Goal: Task Accomplishment & Management: Complete application form

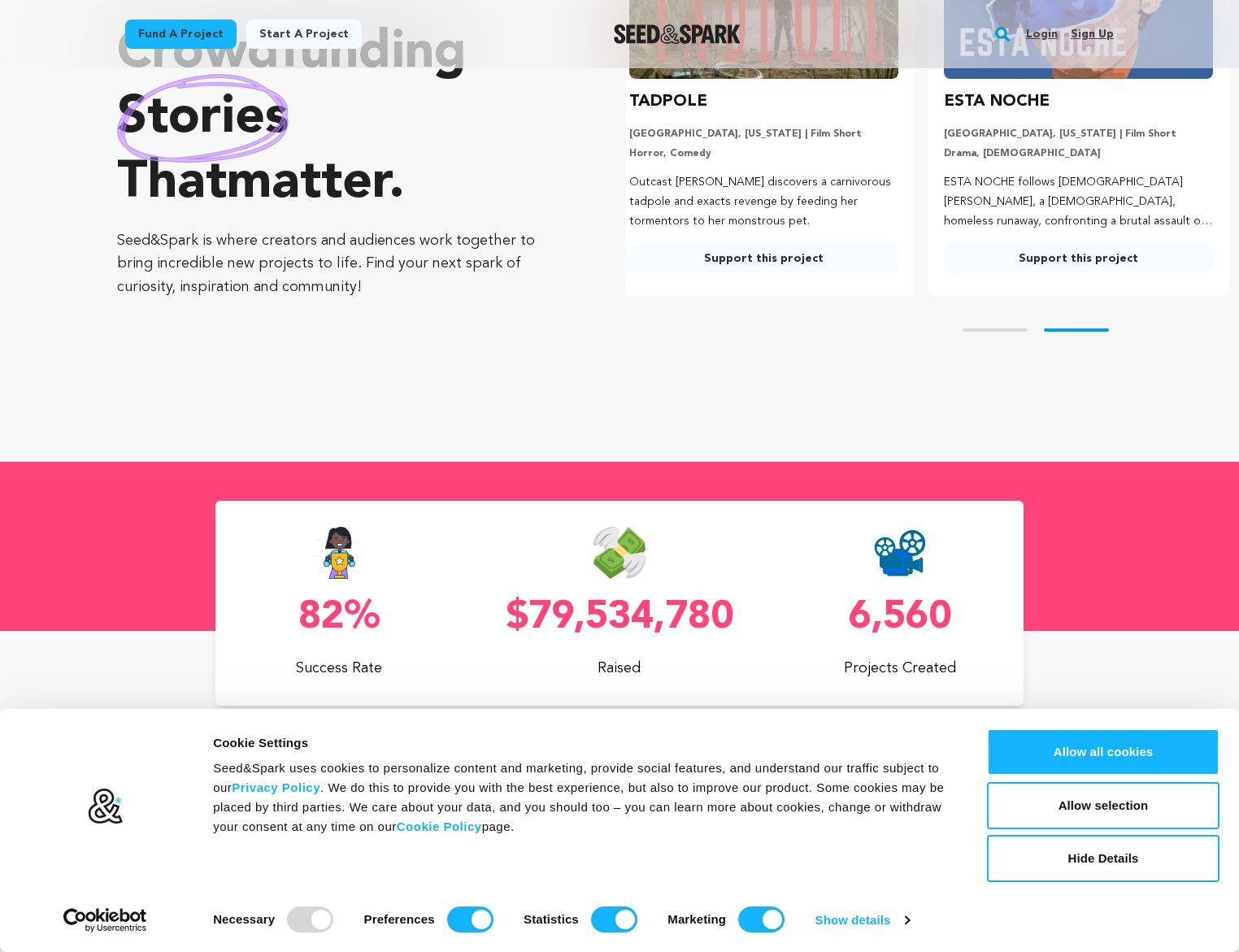
scroll to position [244, 0]
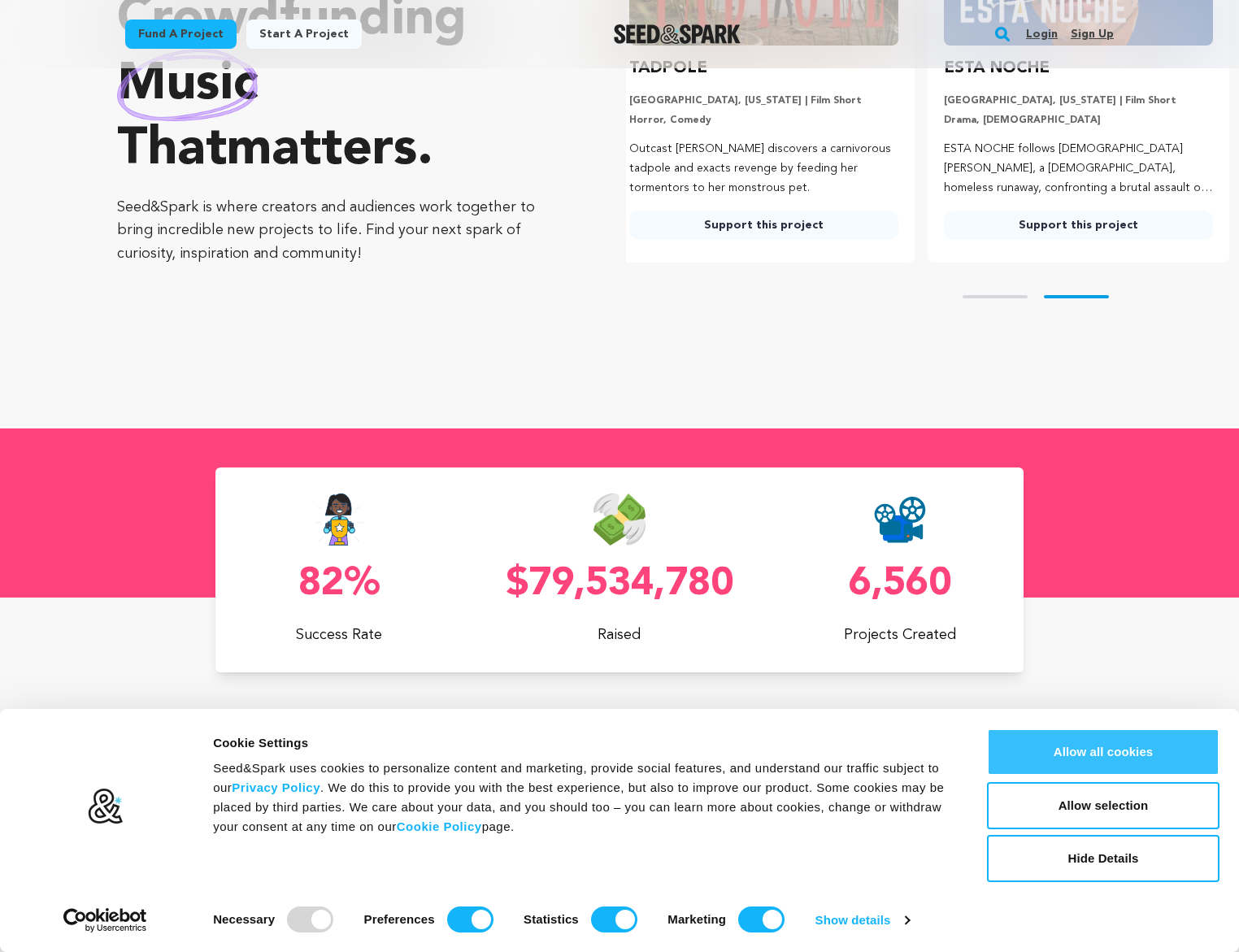
click at [1053, 749] on button "Allow all cookies" at bounding box center [1103, 752] width 233 height 47
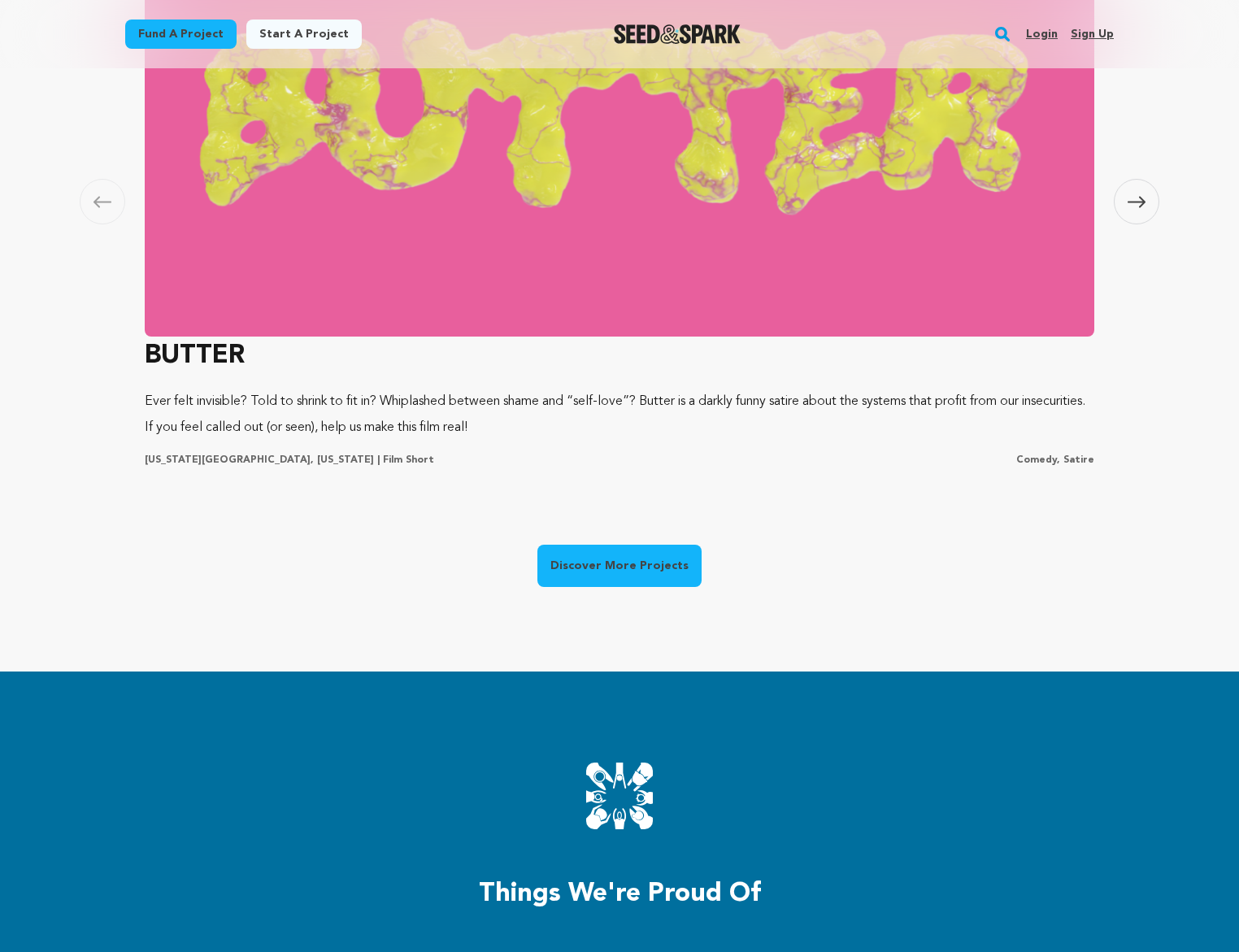
scroll to position [894, 0]
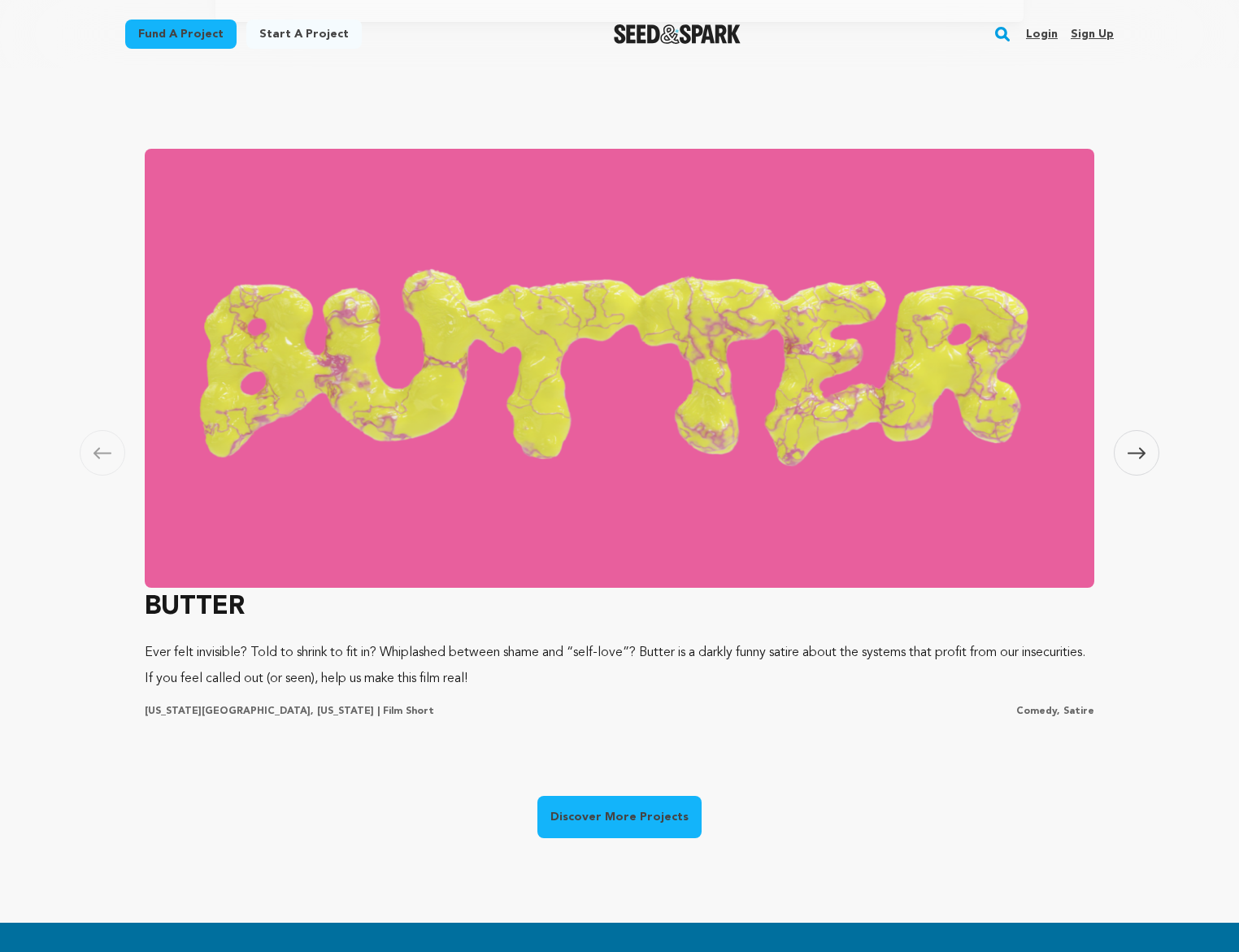
click at [325, 41] on link "Start a project" at bounding box center [304, 33] width 115 height 29
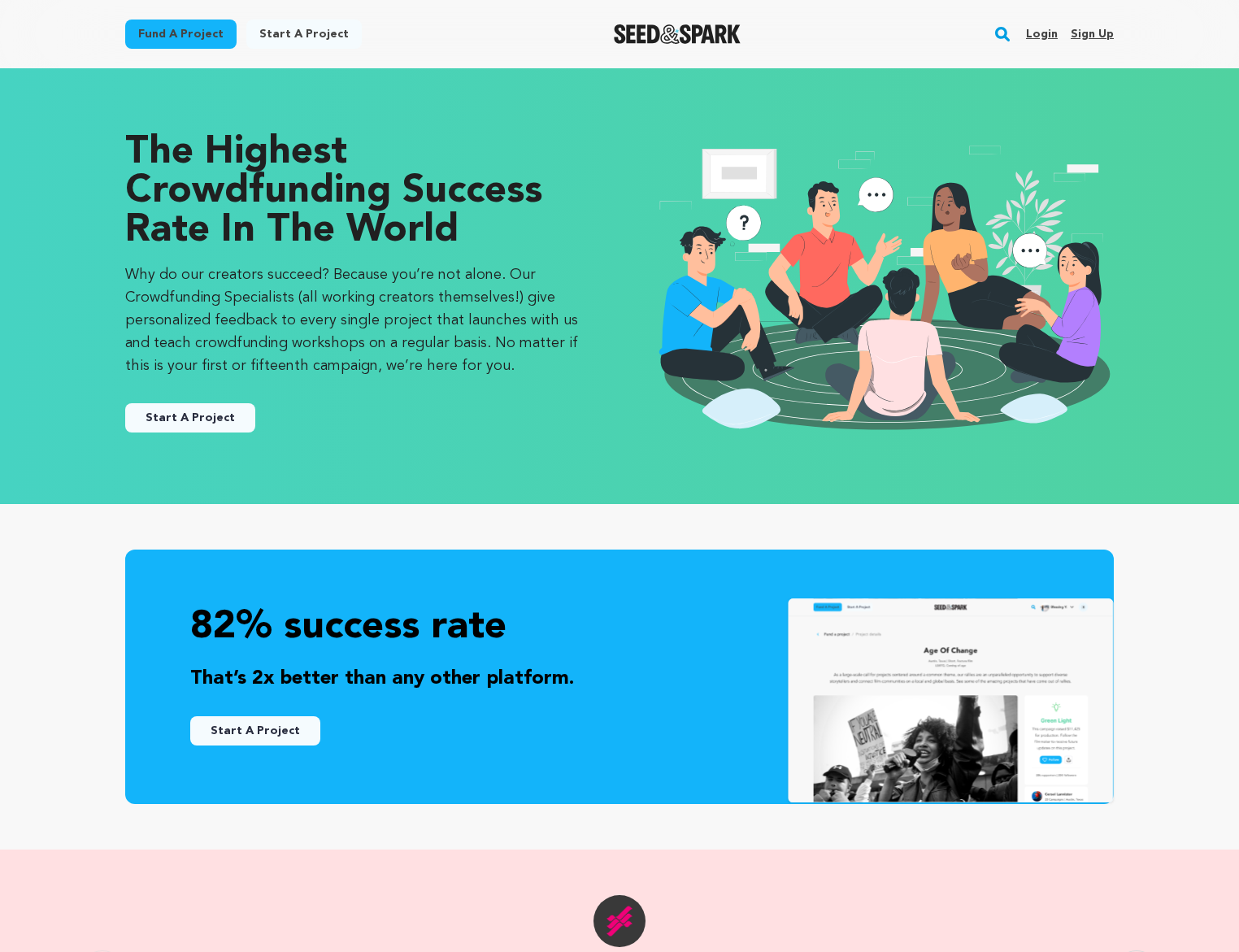
click at [203, 411] on link "Start A Project" at bounding box center [190, 417] width 130 height 29
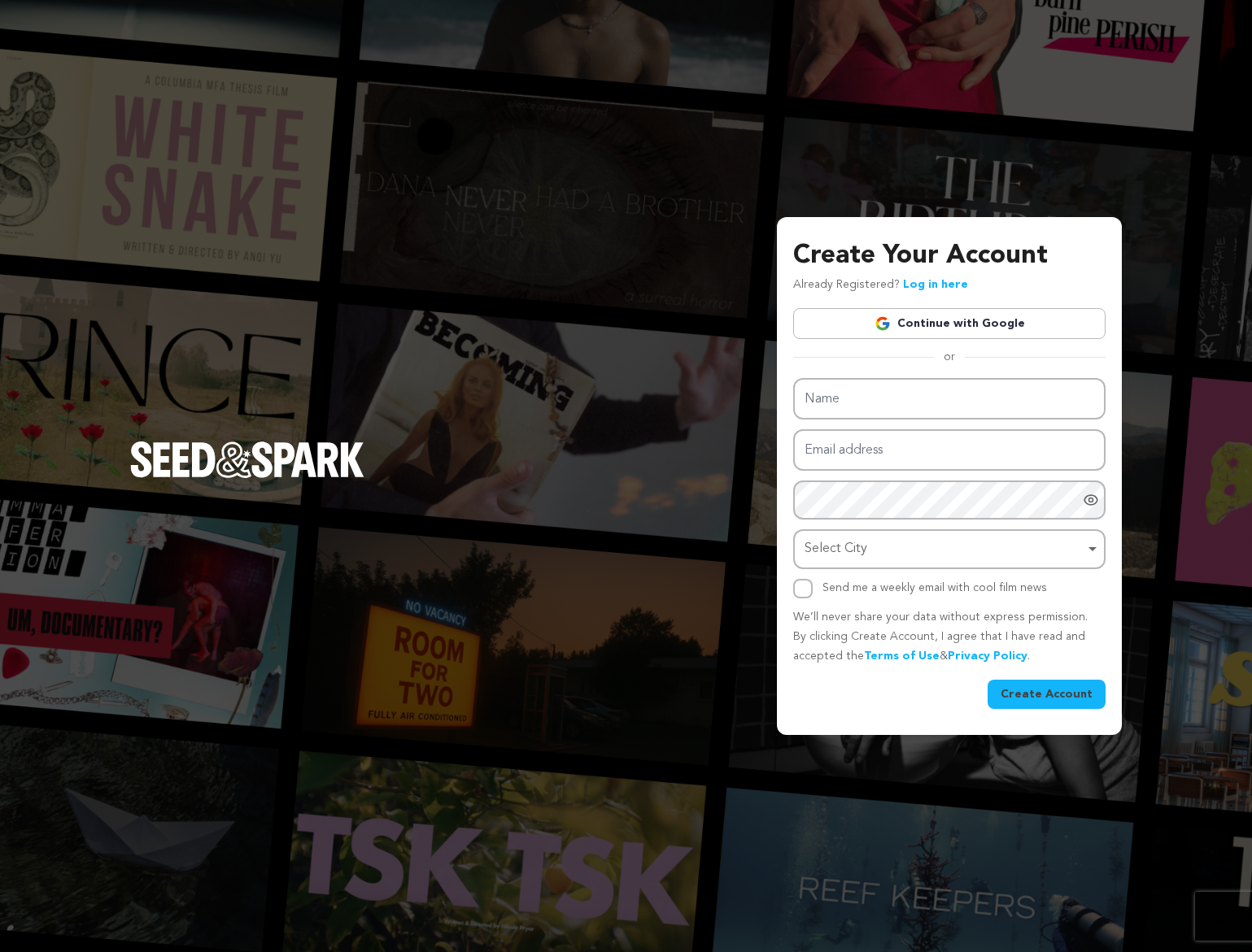
click at [918, 325] on link "Continue with Google" at bounding box center [949, 323] width 312 height 31
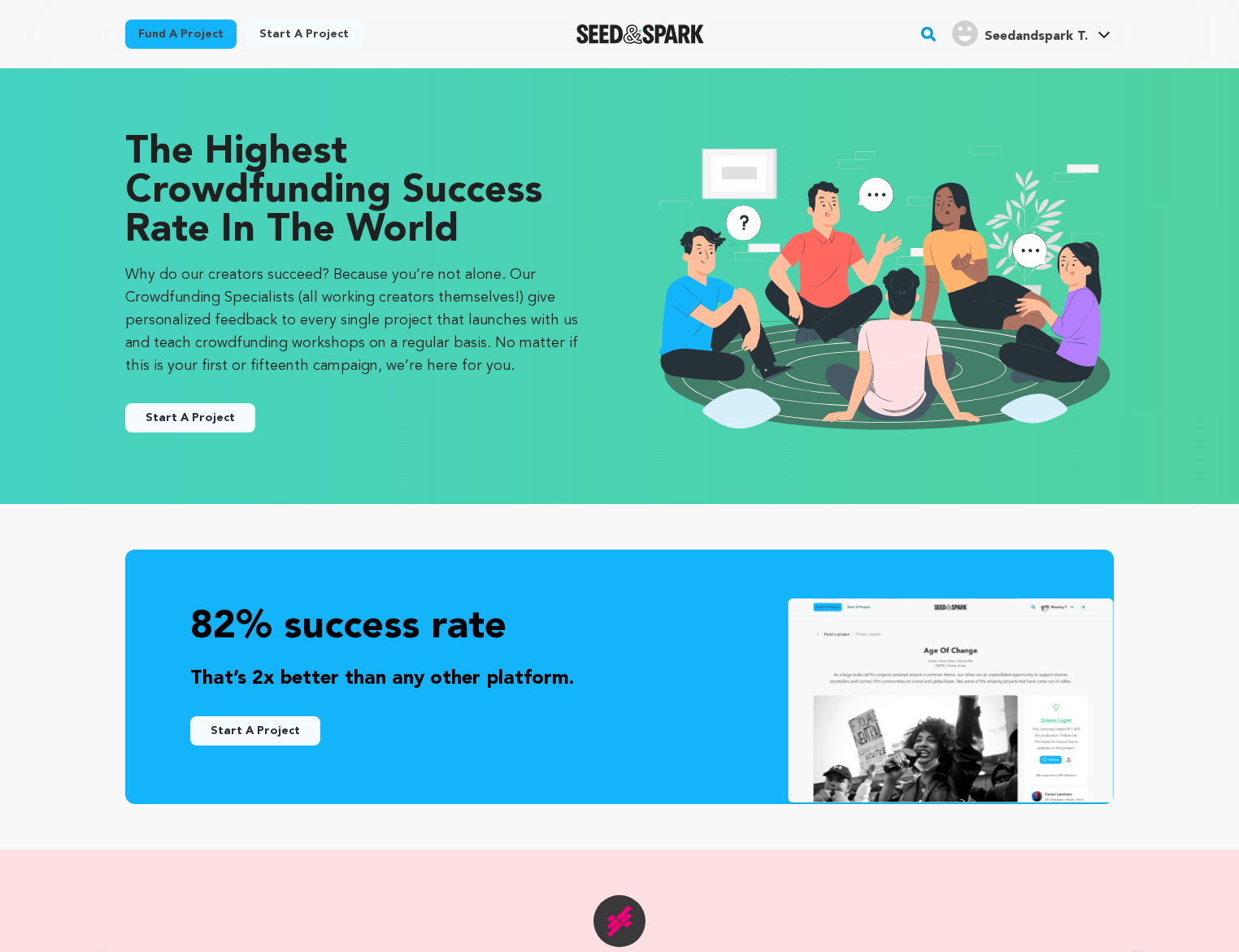
click at [217, 416] on button "Start A Project" at bounding box center [190, 417] width 130 height 29
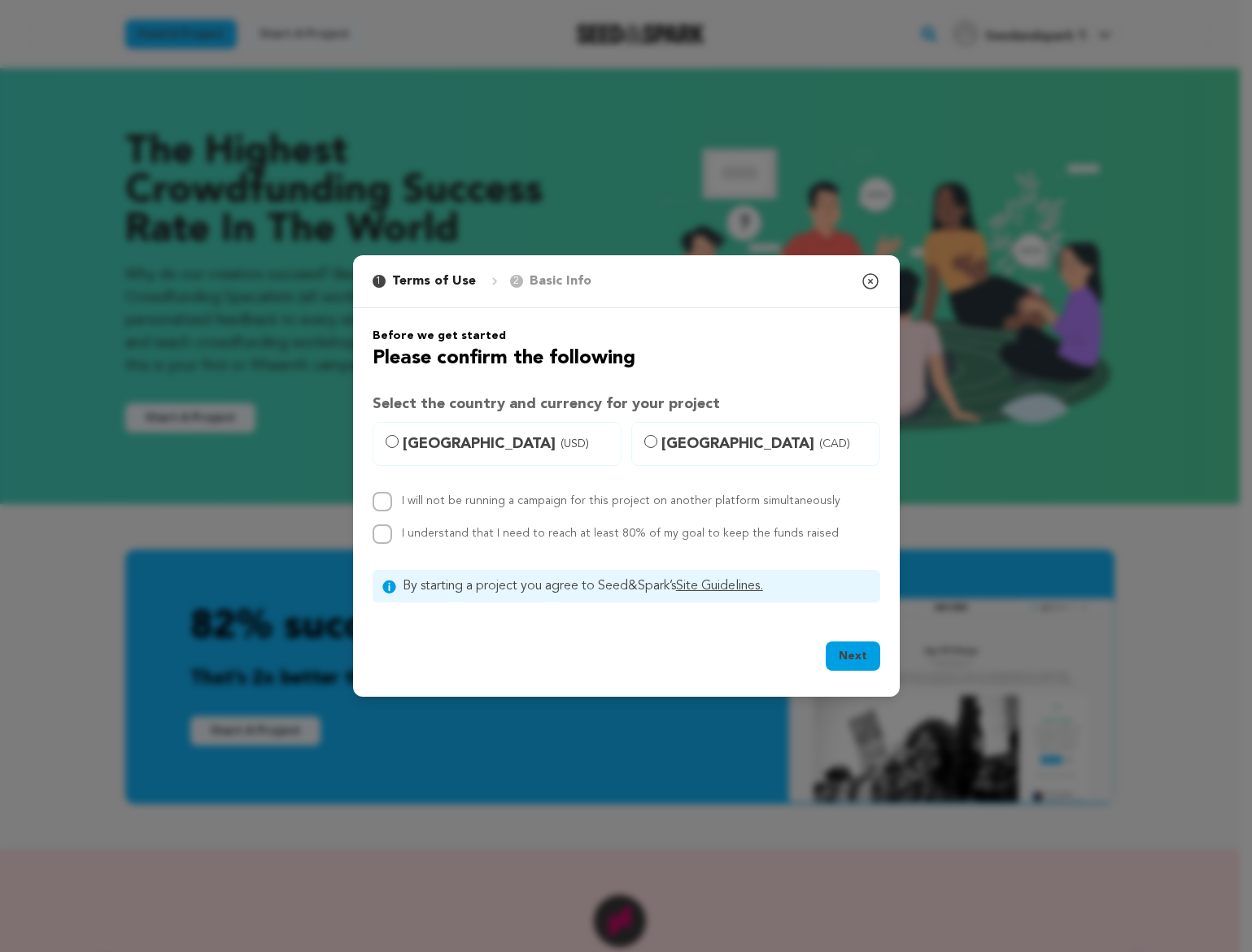
click at [561, 443] on span "(USD)" at bounding box center [575, 443] width 28 height 16
click at [398, 443] on input "United States (USD)" at bounding box center [393, 442] width 13 height 13
radio input "true"
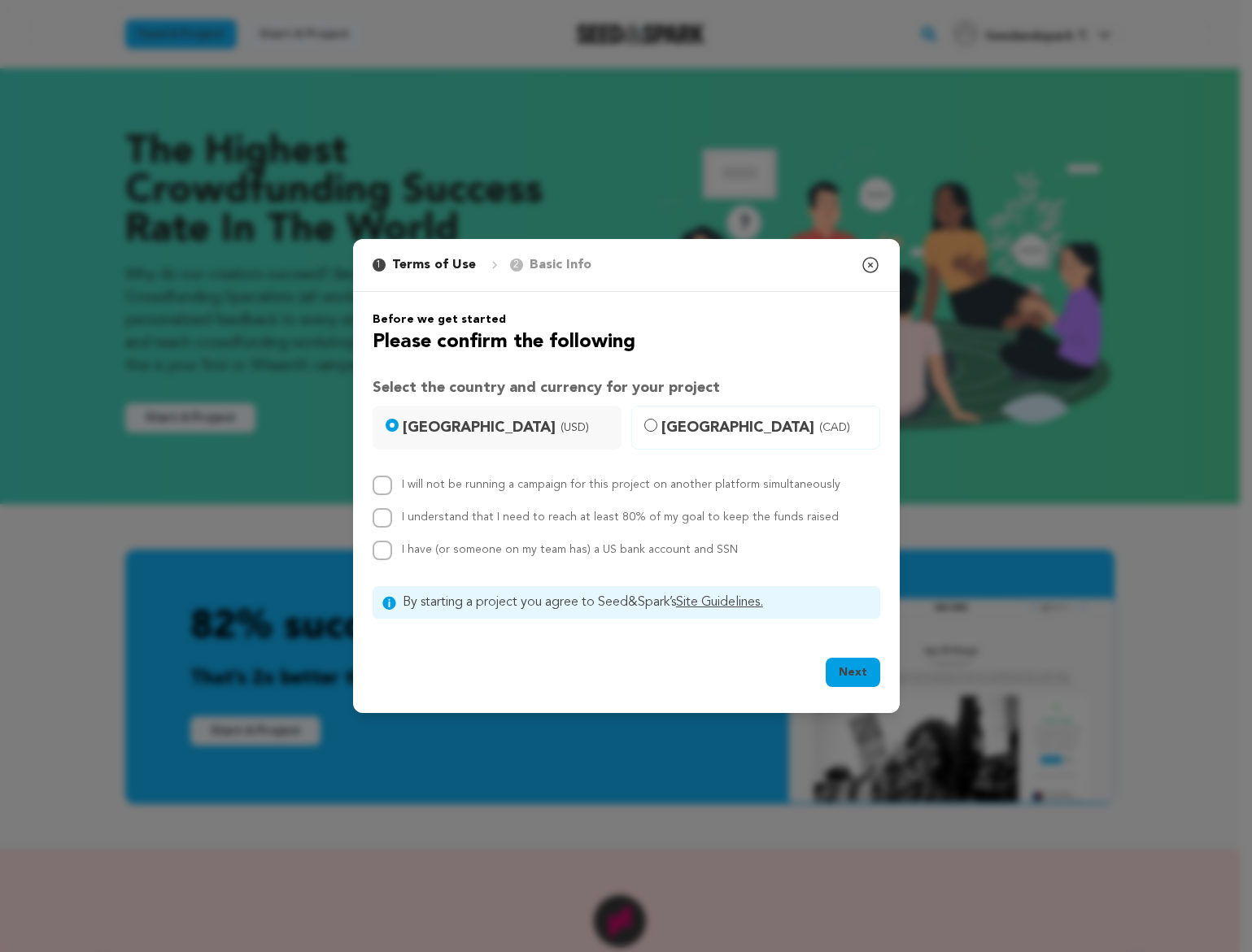
click at [589, 514] on label "I understand that I need to reach at least 80% of my goal to keep the funds rai…" at bounding box center [620, 517] width 437 height 12
click at [392, 514] on input "I understand that I need to reach at least 80% of my goal to keep the funds rai…" at bounding box center [382, 517] width 19 height 19
checkbox input "true"
click at [608, 535] on div "I will not be running a campaign for this project on another platform simultane…" at bounding box center [626, 518] width 507 height 84
click at [609, 543] on div "I have (or someone on my team has) a US bank account and SSN" at bounding box center [569, 550] width 336 height 19
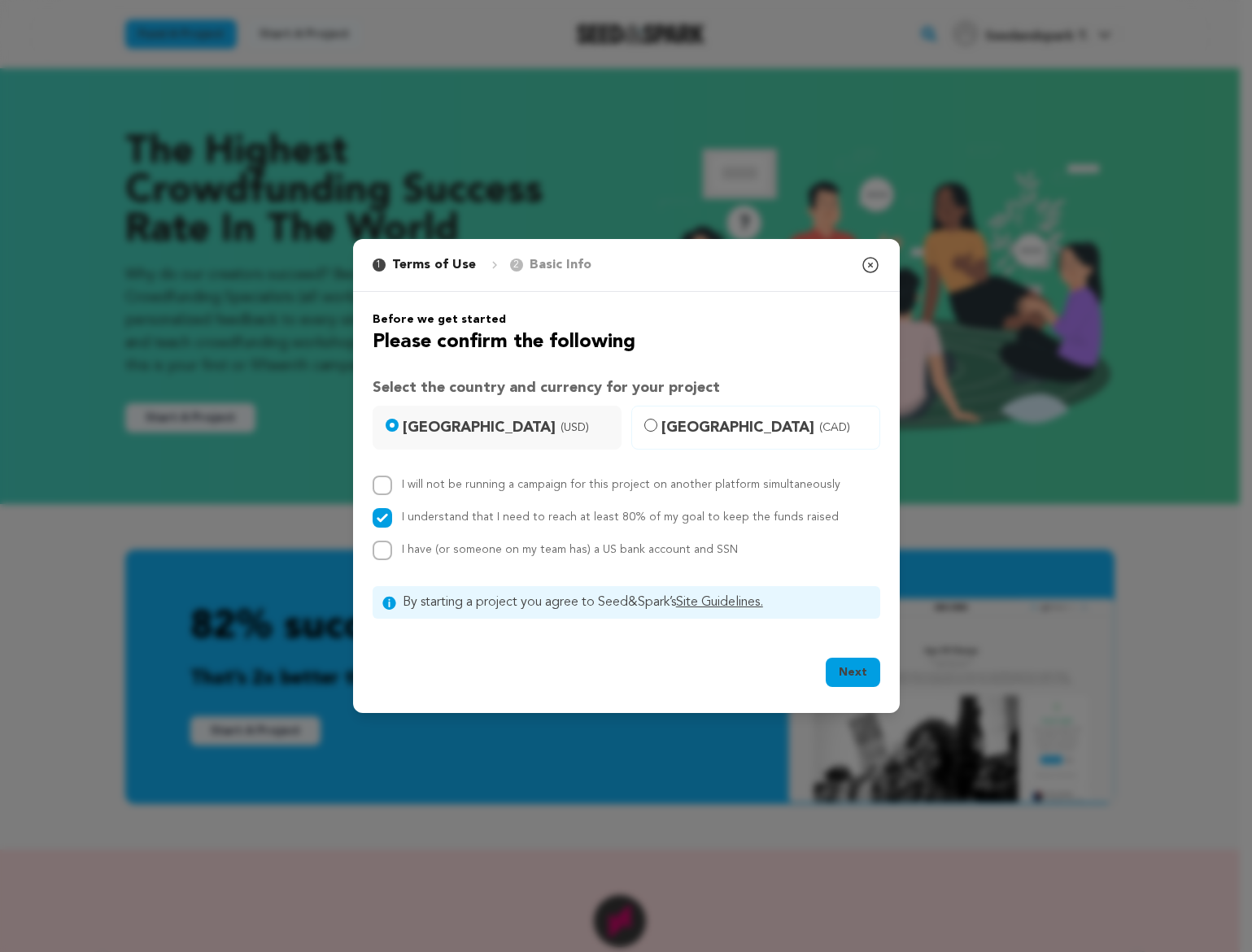
click at [671, 549] on span "I have (or someone on my team has) a US bank account and SSN" at bounding box center [569, 550] width 336 height 12
click at [392, 549] on input "I have (or someone on my team has) a US bank account and SSN" at bounding box center [382, 550] width 19 height 19
checkbox input "true"
click at [673, 483] on label "I will not be running a campaign for this project on another platform simultane…" at bounding box center [621, 484] width 439 height 12
click at [392, 483] on input "I will not be running a campaign for this project on another platform simultane…" at bounding box center [382, 485] width 19 height 19
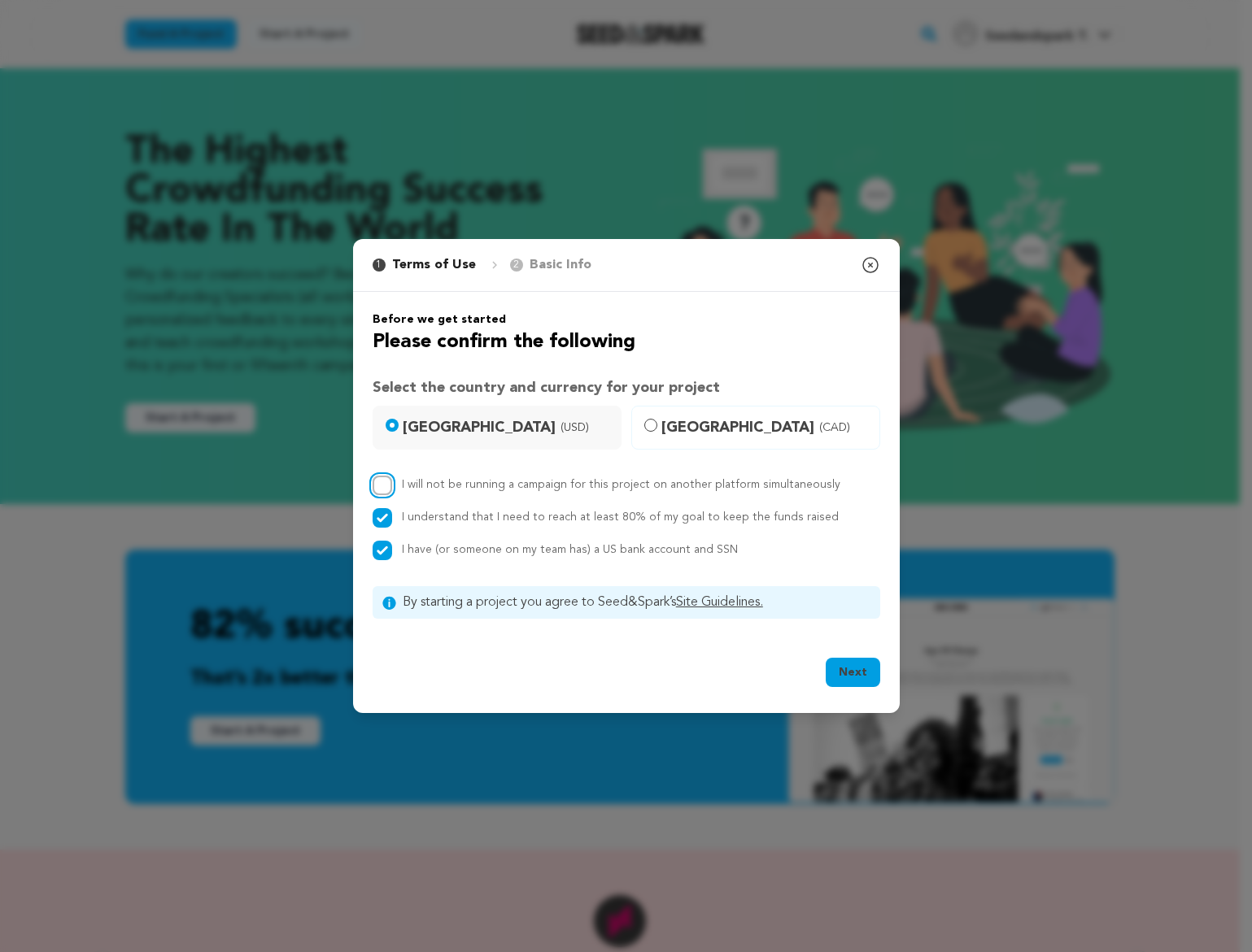
checkbox input "true"
click at [854, 668] on button "Next" at bounding box center [852, 672] width 54 height 29
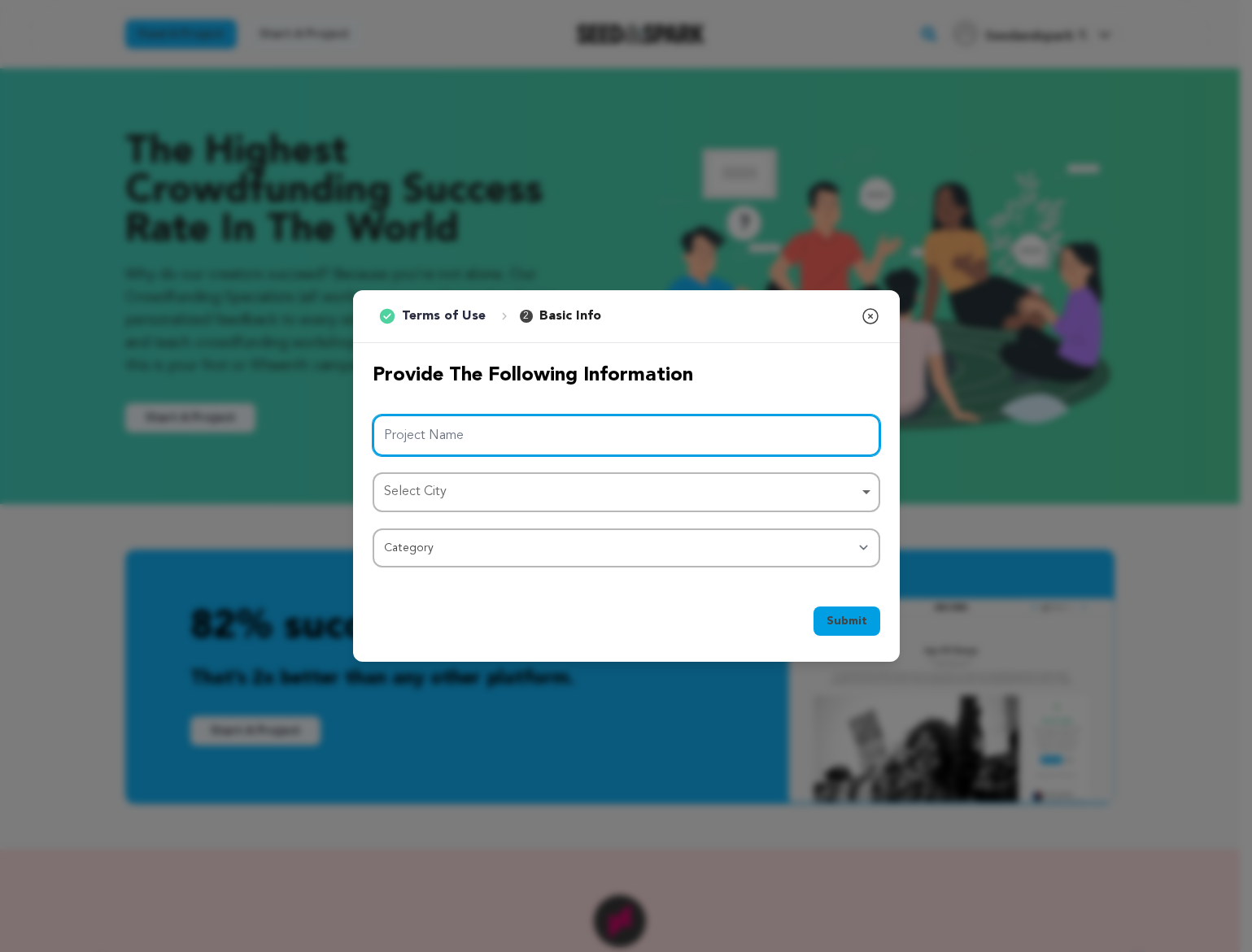
click at [763, 426] on input "Project Name" at bounding box center [626, 436] width 507 height 42
type input "p"
click at [812, 487] on div "Select City Remove item" at bounding box center [622, 492] width 475 height 23
type input "Perwinkles"
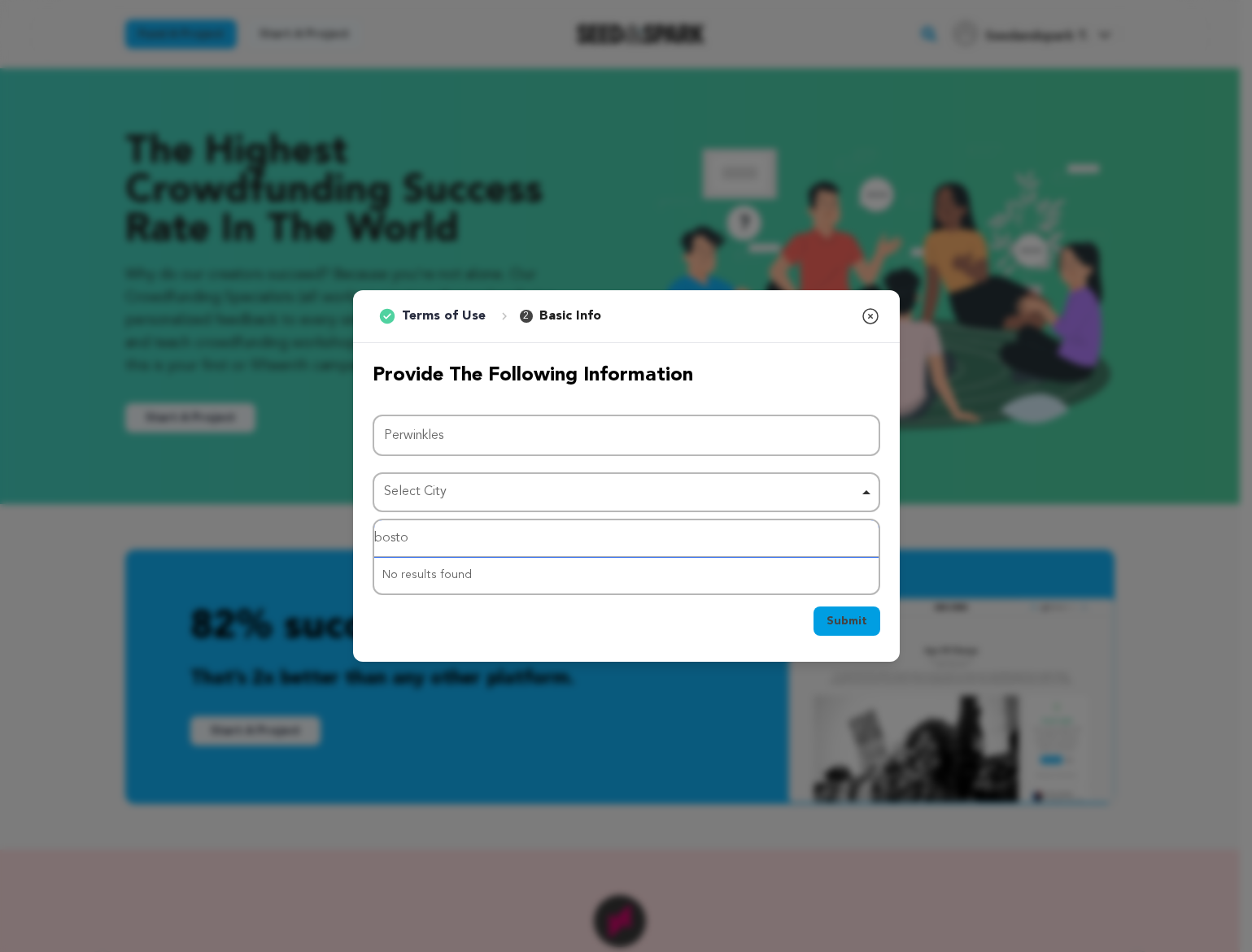
type input "boston"
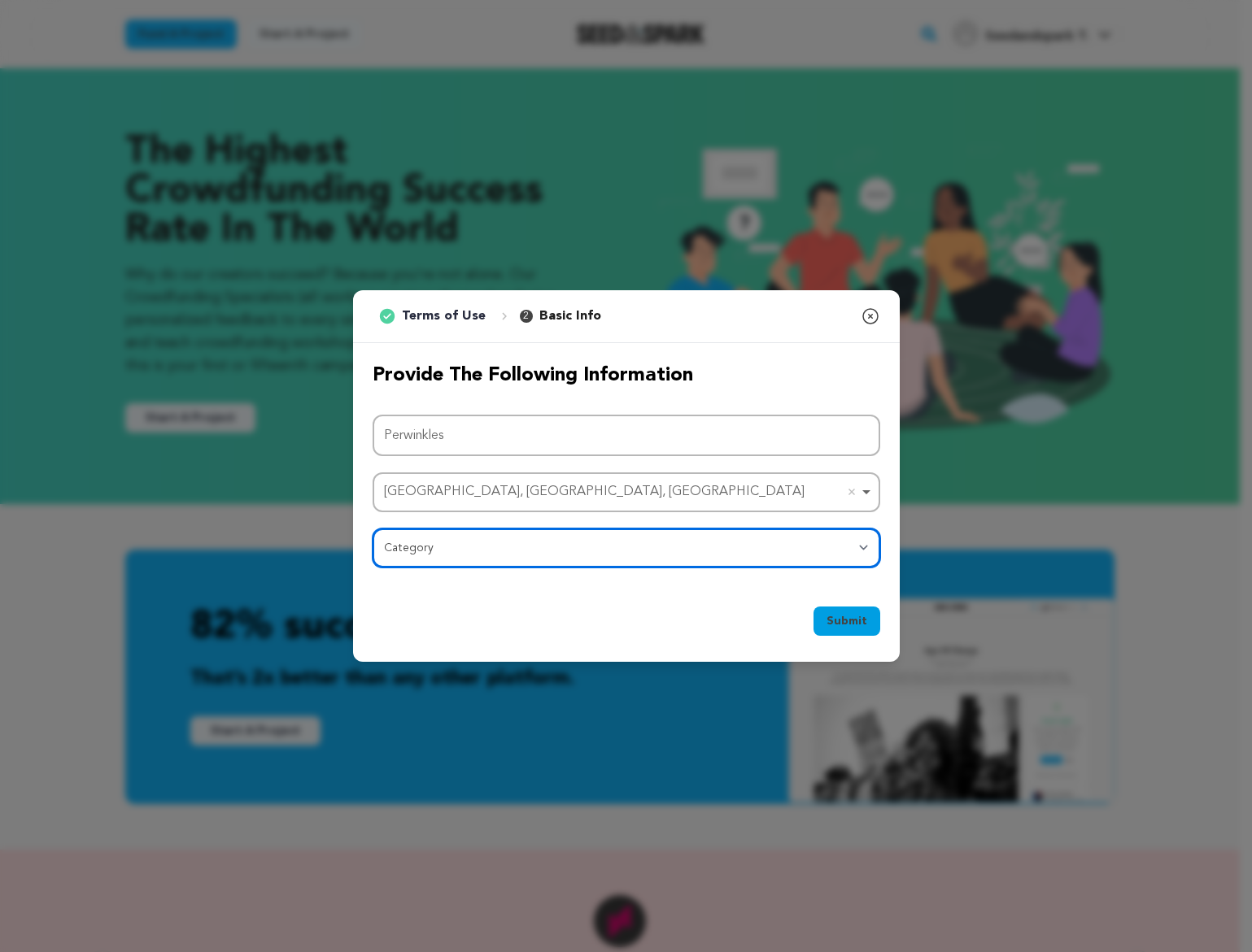
click at [558, 550] on select "Category Film Feature Film Short Series Film Festival Company Music Video VR Ex…" at bounding box center [626, 548] width 507 height 39
select select "383"
click at [372, 529] on select "Category Film Feature Film Short Series Film Festival Company Music Video VR Ex…" at bounding box center [626, 548] width 507 height 39
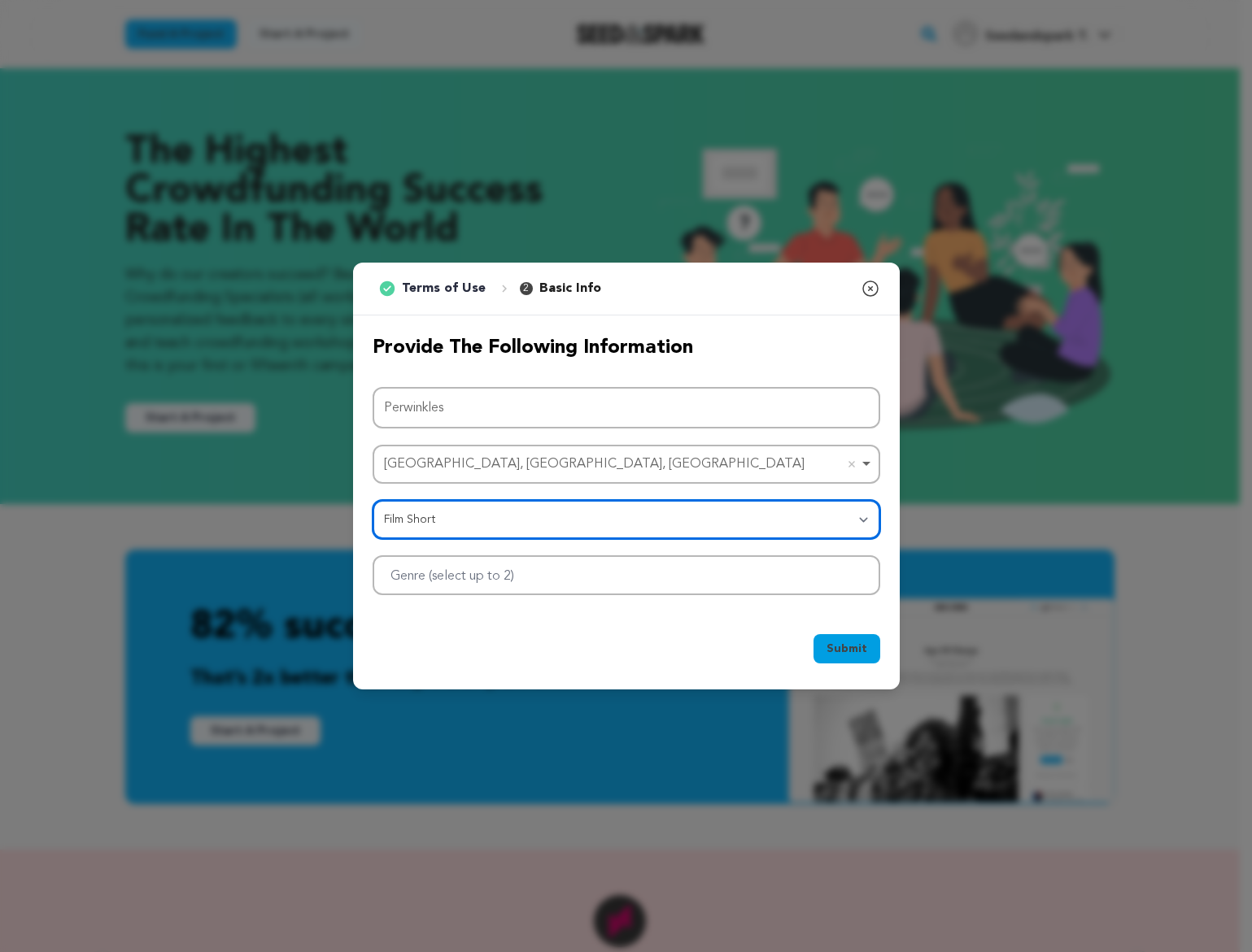
click at [764, 592] on div at bounding box center [626, 576] width 507 height 40
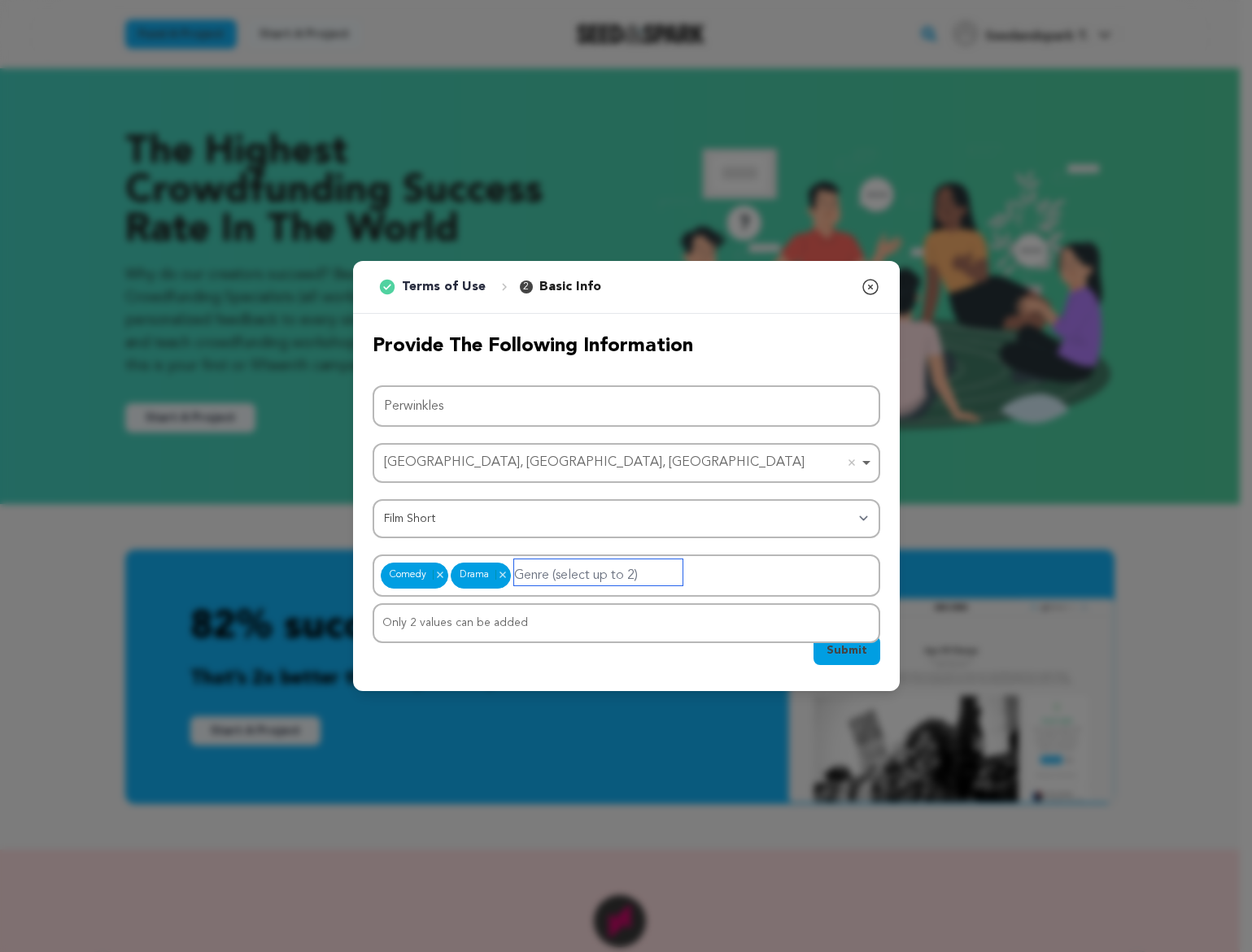
click at [626, 617] on div "Only 2 values can be added" at bounding box center [626, 623] width 505 height 37
click at [593, 632] on div "Only 2 values can be added" at bounding box center [626, 623] width 505 height 37
click at [706, 666] on div "Submit Ok, Got it" at bounding box center [626, 653] width 507 height 36
click at [626, 571] on input "Genre (select up to 2)" at bounding box center [598, 572] width 168 height 26
click at [573, 617] on div "Only 2 values can be added" at bounding box center [626, 623] width 505 height 37
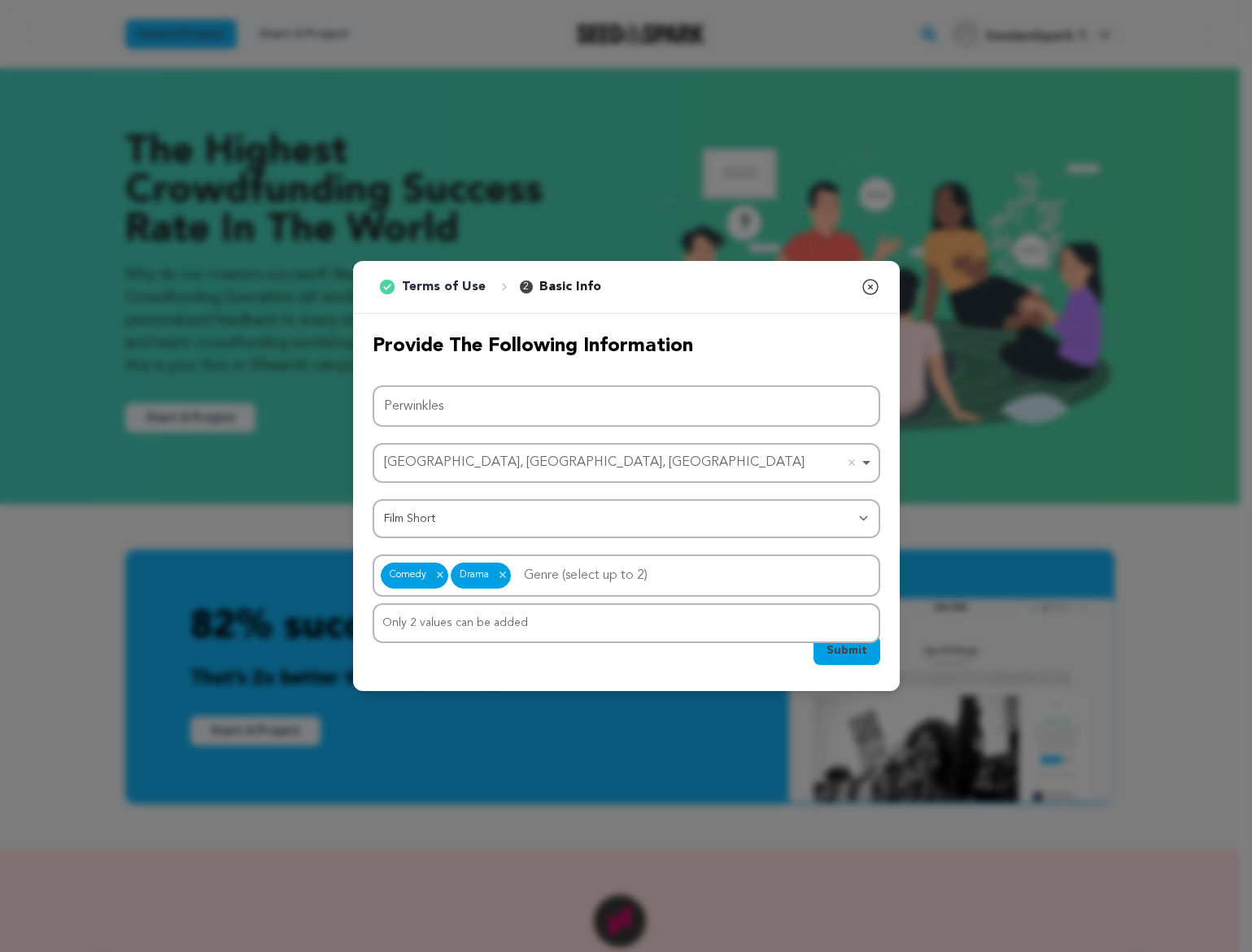
drag, startPoint x: 664, startPoint y: 666, endPoint x: 714, endPoint y: 647, distance: 53.5
click at [665, 666] on div "Submit Ok, Got it" at bounding box center [626, 653] width 507 height 36
click at [840, 656] on span "Submit" at bounding box center [846, 650] width 41 height 16
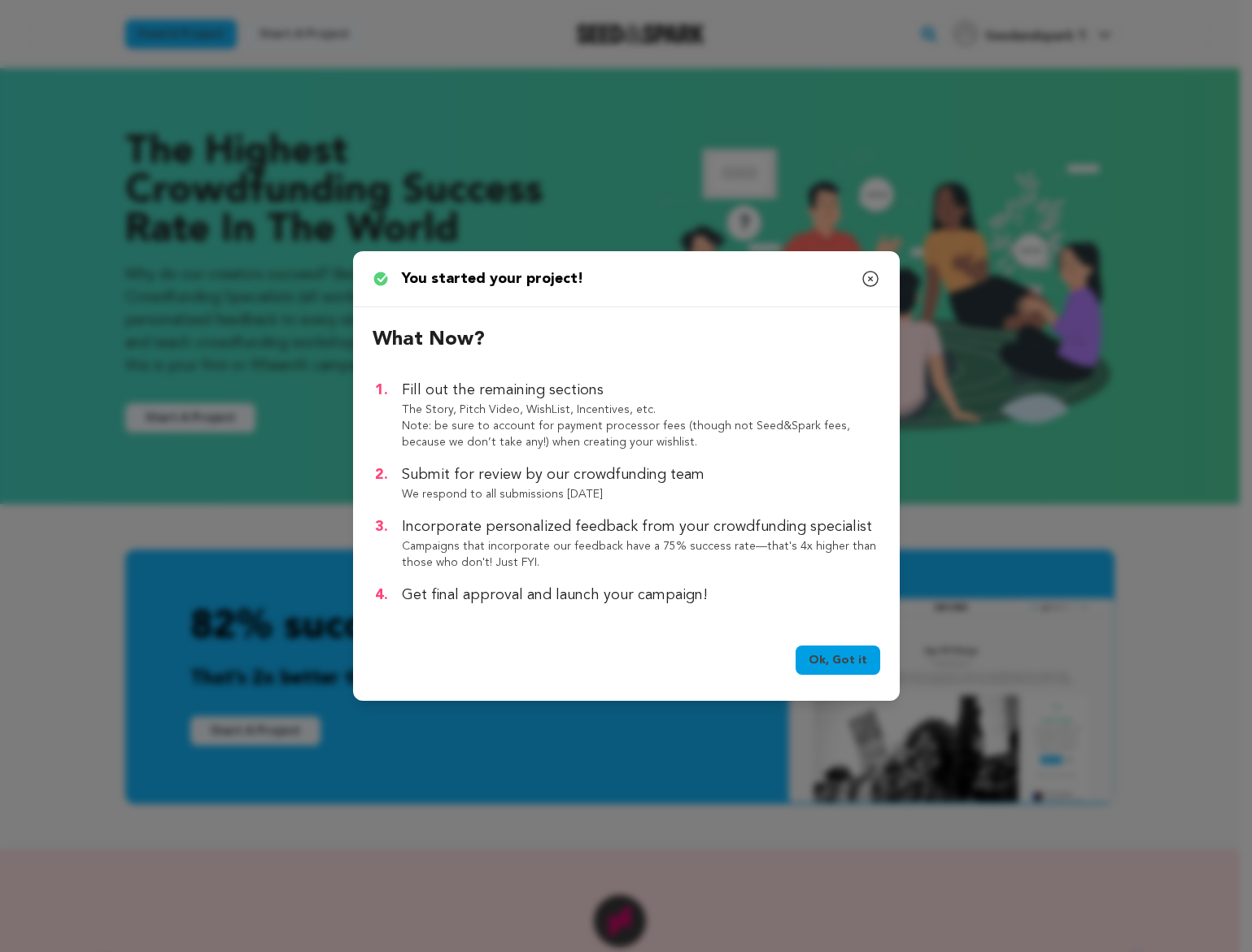
click at [849, 646] on link "Ok, Got it" at bounding box center [837, 660] width 85 height 29
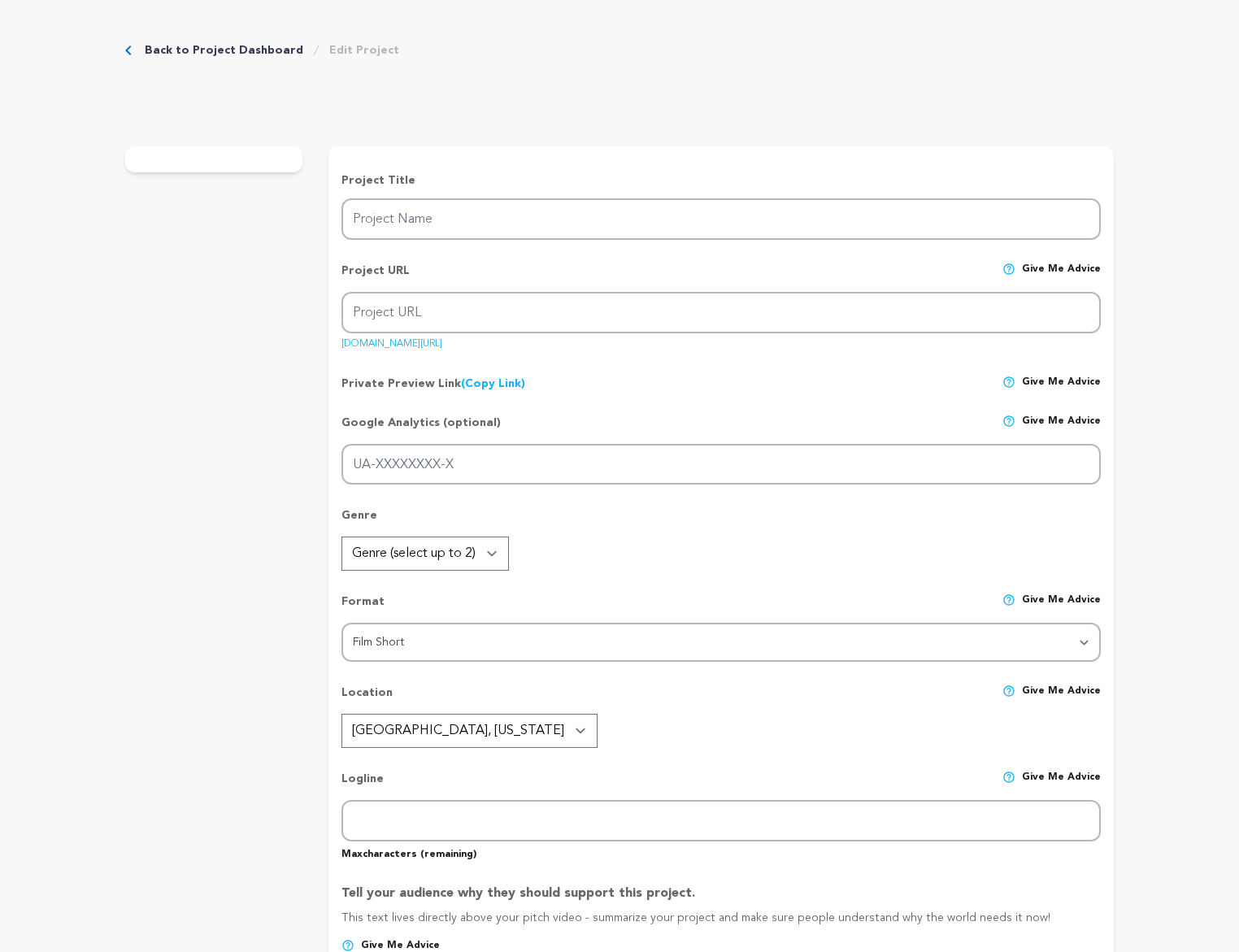
type input "Perwinkles"
type input "perwinkles"
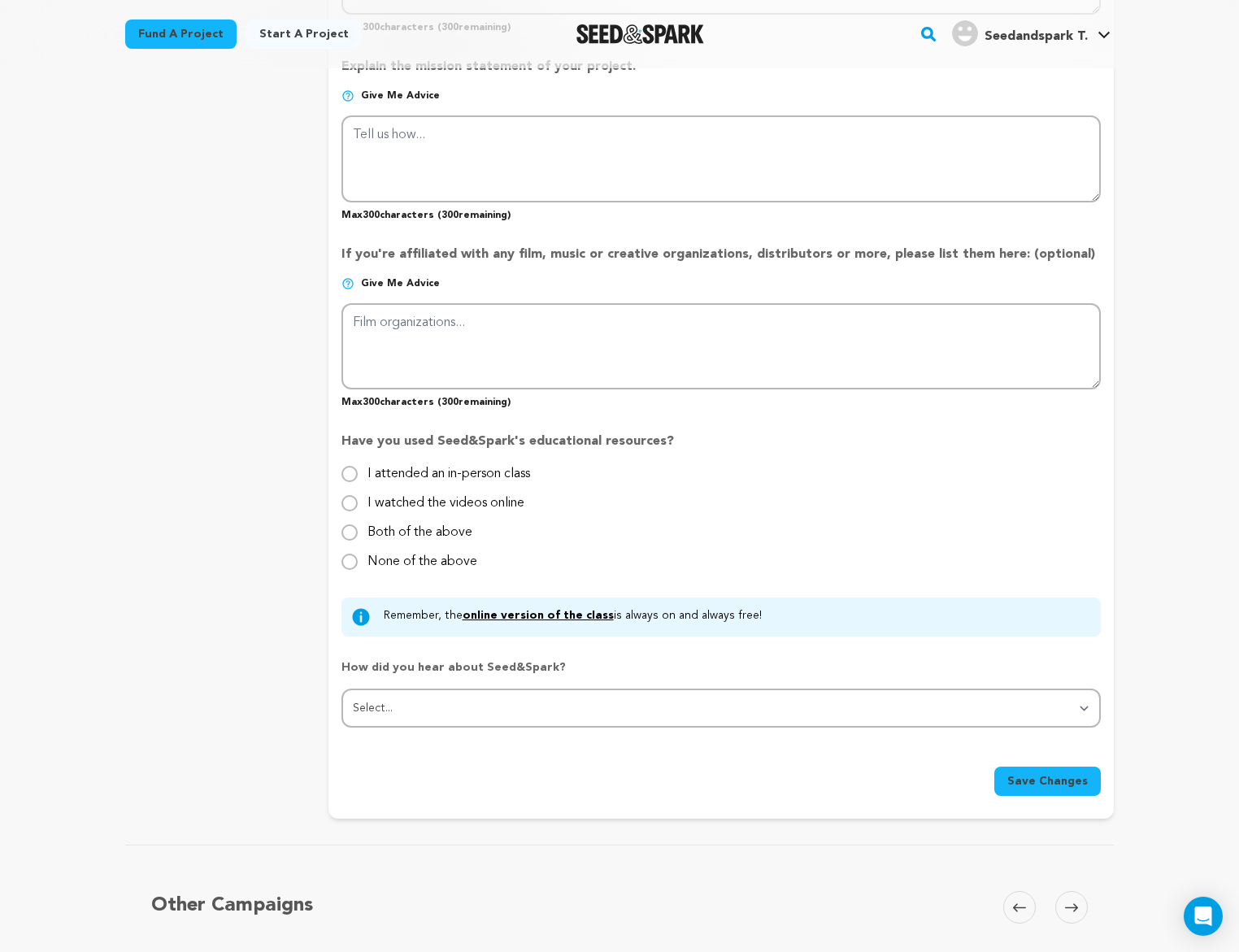
scroll to position [1139, 0]
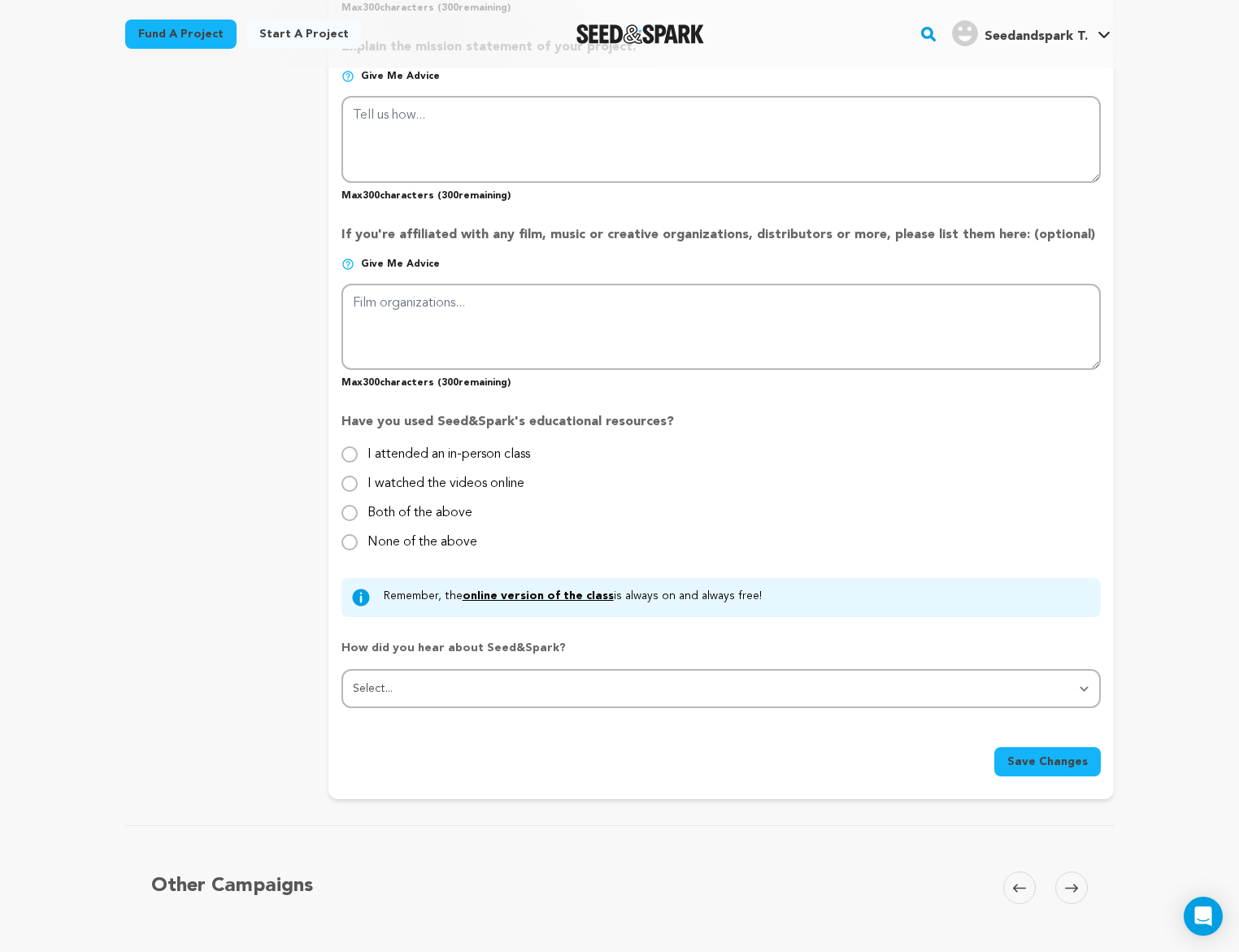
click at [448, 551] on div "None of the above" at bounding box center [422, 542] width 110 height 19
click at [448, 538] on label "None of the above" at bounding box center [422, 535] width 110 height 26
click at [358, 538] on input "None of the above" at bounding box center [349, 541] width 16 height 16
radio input "true"
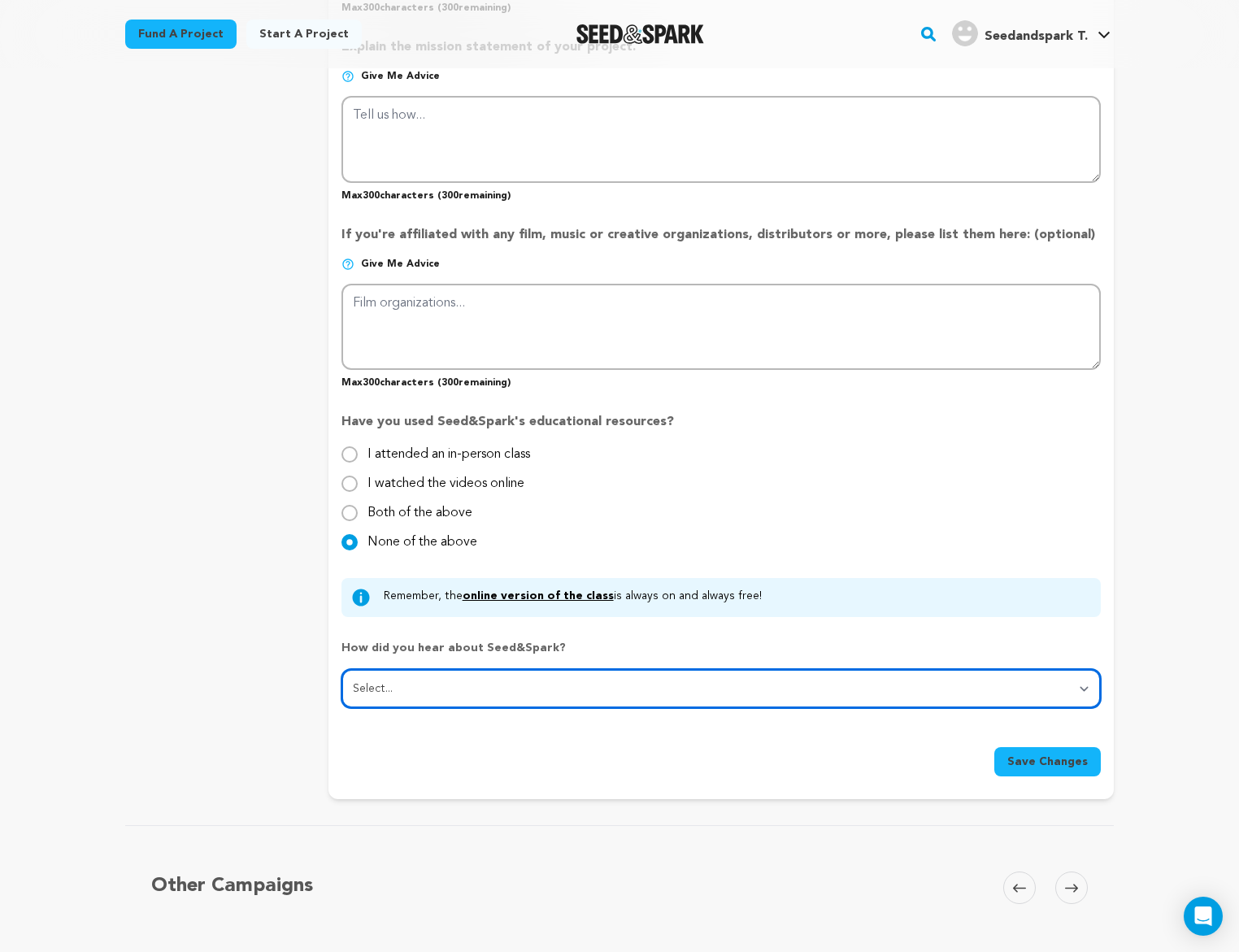
click at [496, 689] on select "Select... From a friend Social media Film festival or film organization Took an…" at bounding box center [721, 688] width 760 height 39
click at [341, 670] on select "Select... From a friend Social media Film festival or film organization Took an…" at bounding box center [721, 688] width 760 height 39
click at [504, 678] on select "Select... From a friend Social media Film festival or film organization Took an…" at bounding box center [721, 688] width 760 height 39
select select "1"
click at [341, 670] on select "Select... From a friend Social media Film festival or film organization Took an…" at bounding box center [721, 688] width 760 height 39
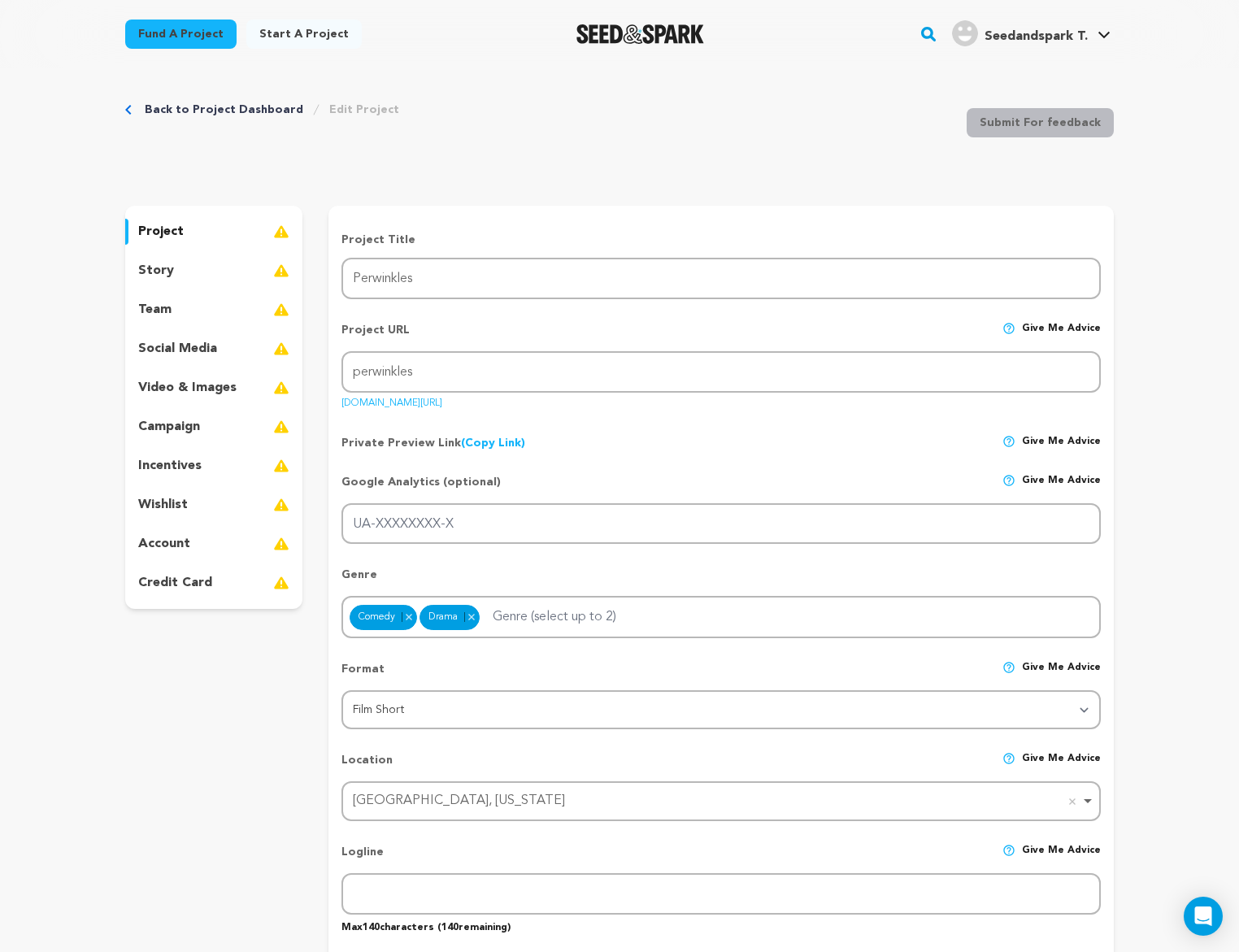
scroll to position [0, 0]
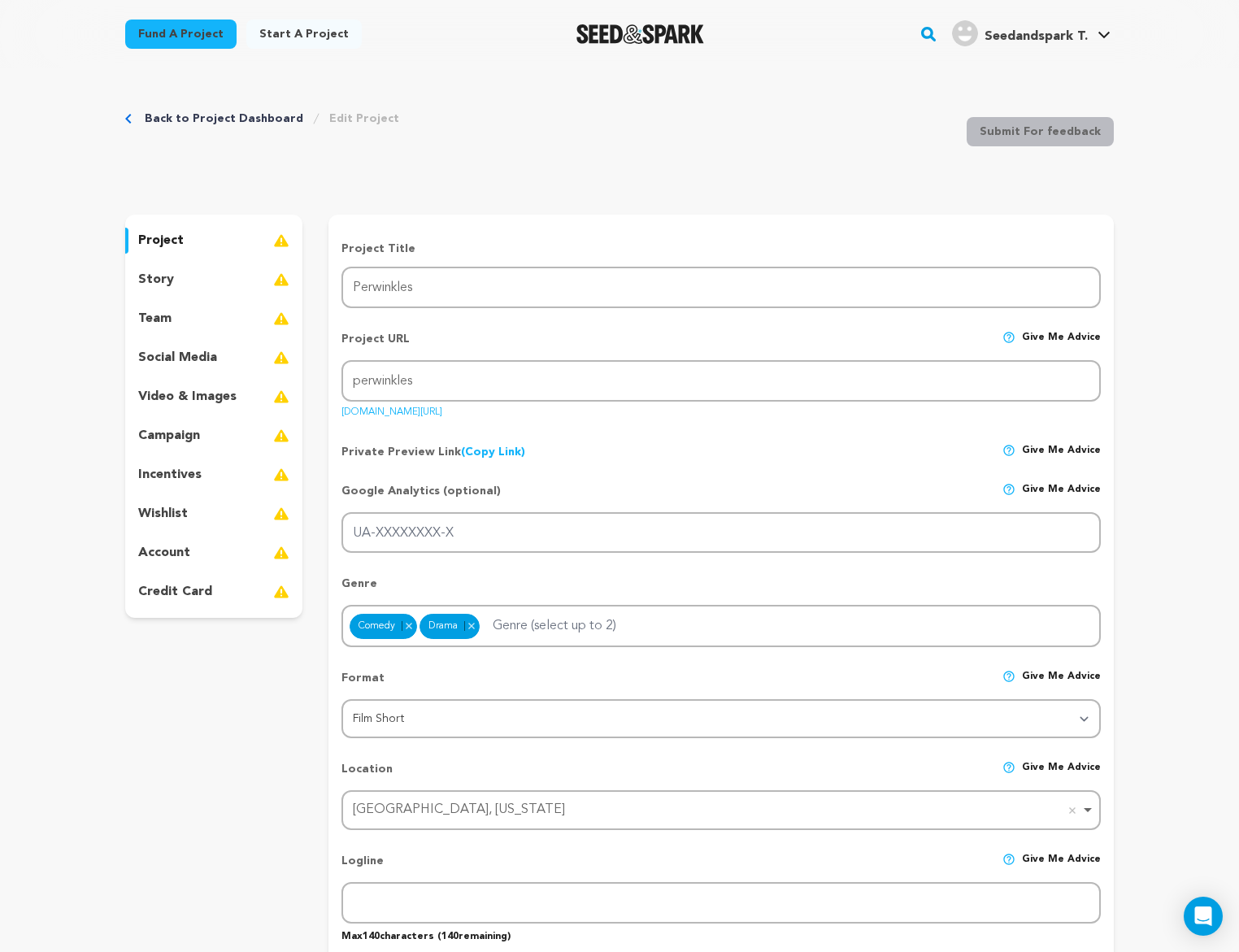
click at [190, 264] on div "project story team social media video & images campaign incentives wishlist acc…" at bounding box center [214, 417] width 177 height 403
click at [182, 274] on div "story" at bounding box center [214, 279] width 177 height 26
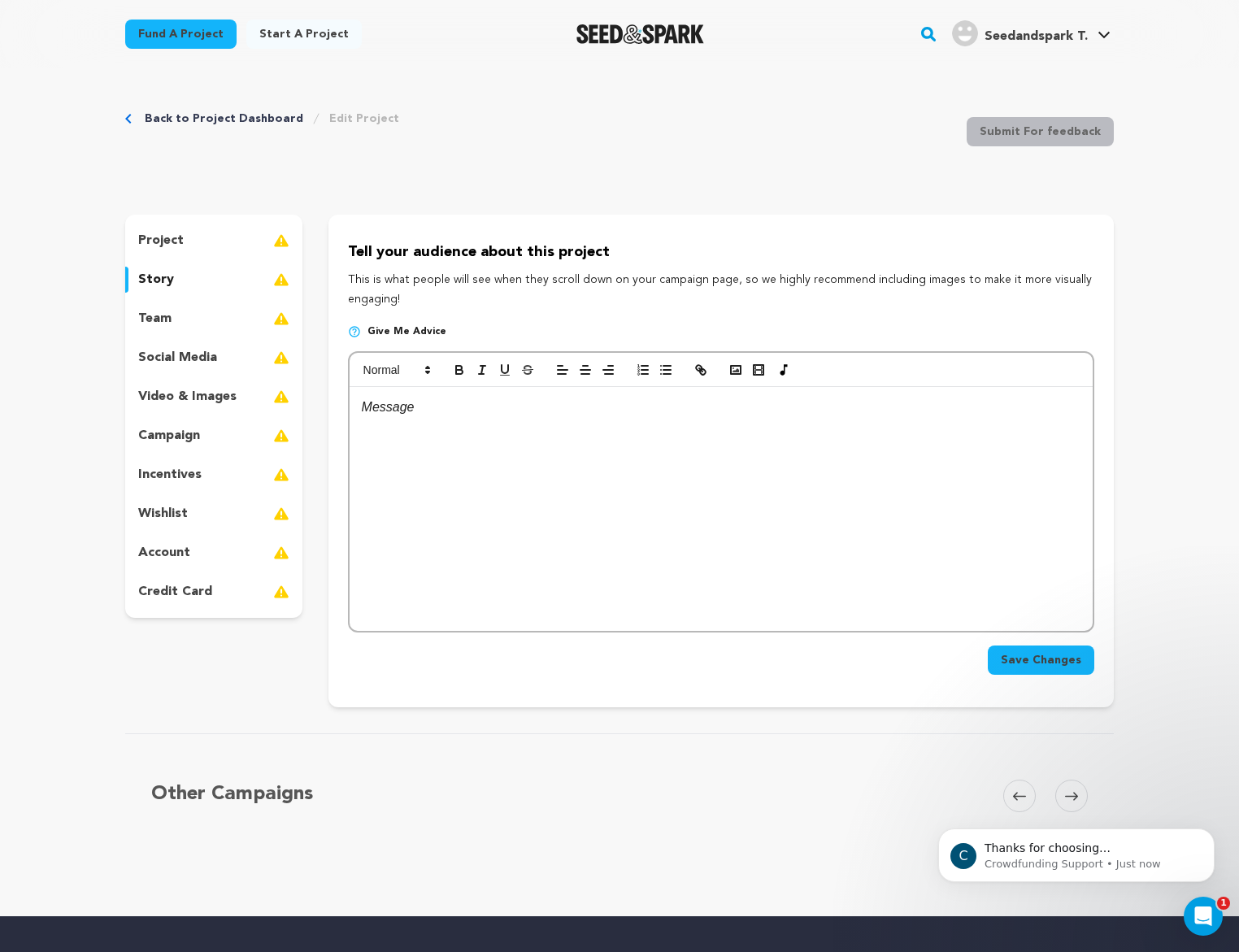
click at [219, 330] on div "team" at bounding box center [214, 318] width 177 height 26
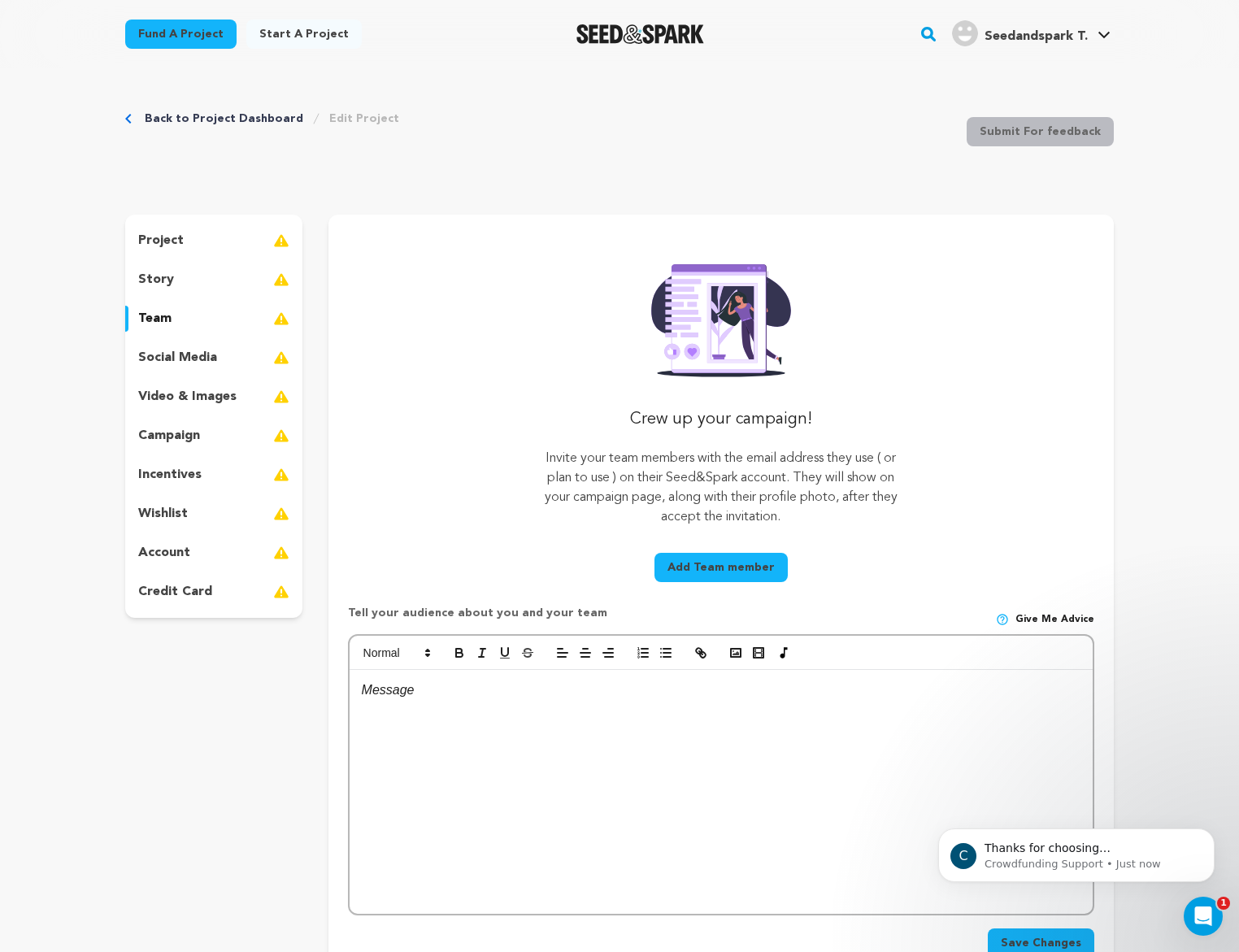
click at [187, 354] on p "social media" at bounding box center [177, 357] width 79 height 19
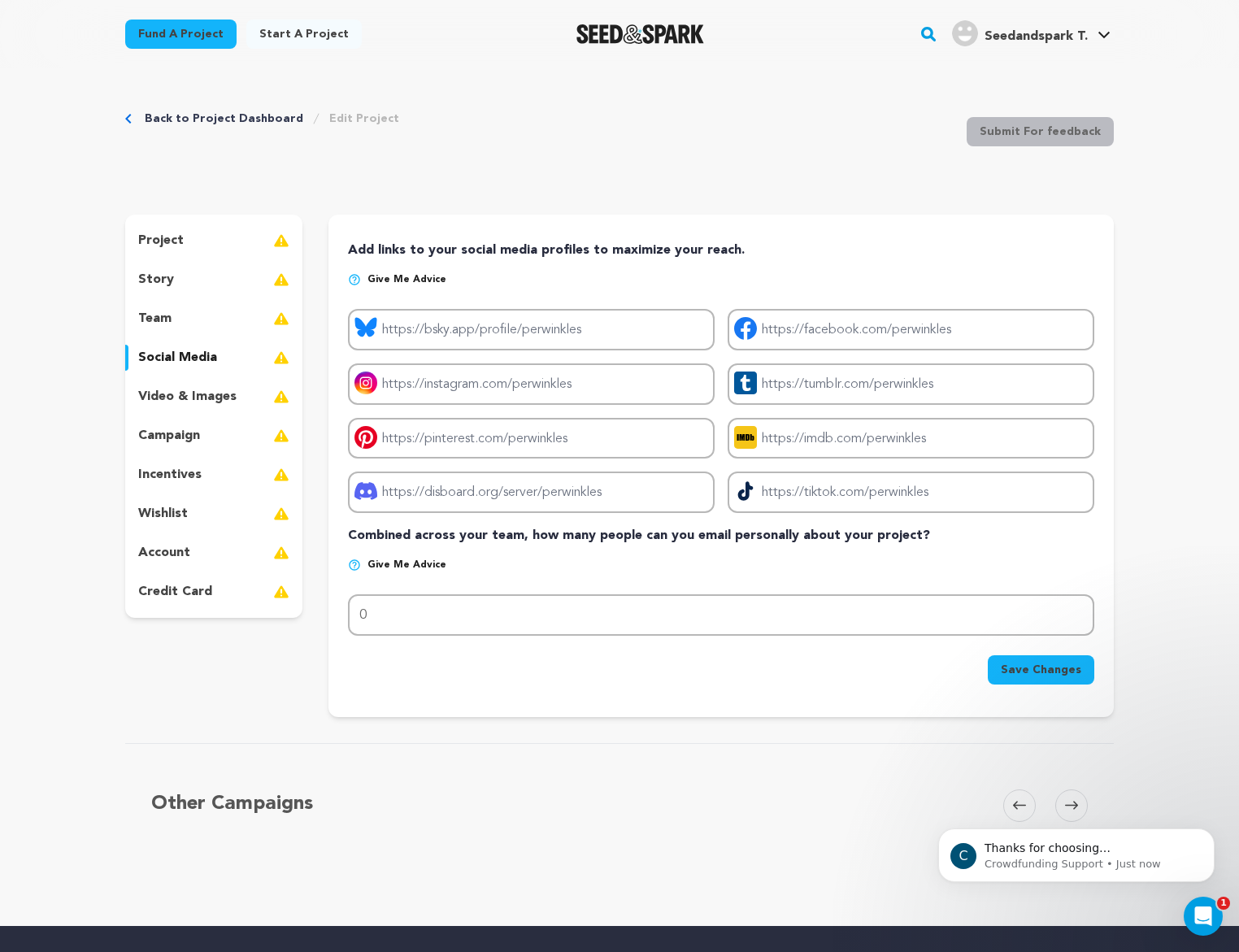
click at [217, 398] on p "video & images" at bounding box center [187, 397] width 99 height 19
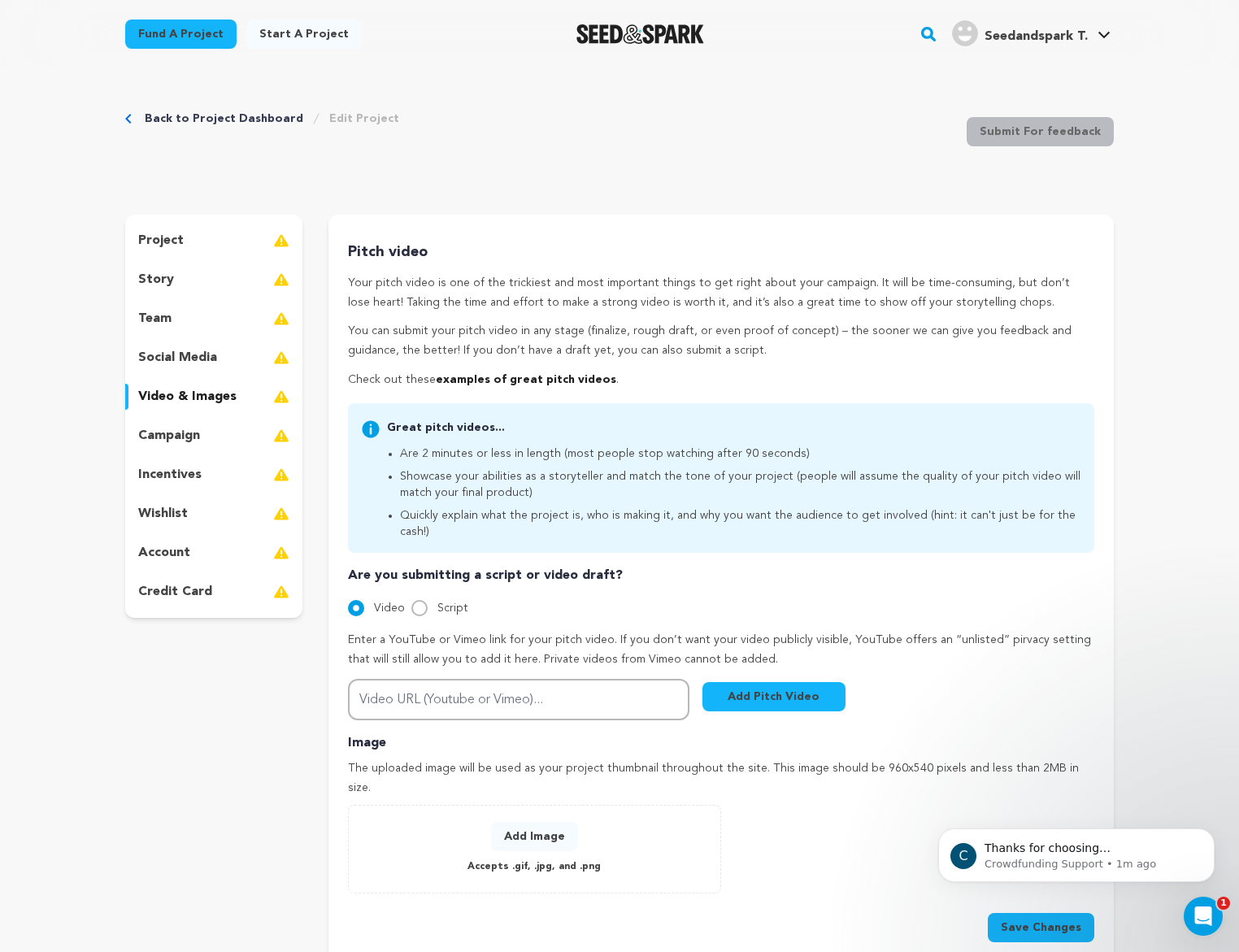
click at [202, 433] on div "campaign" at bounding box center [214, 435] width 177 height 26
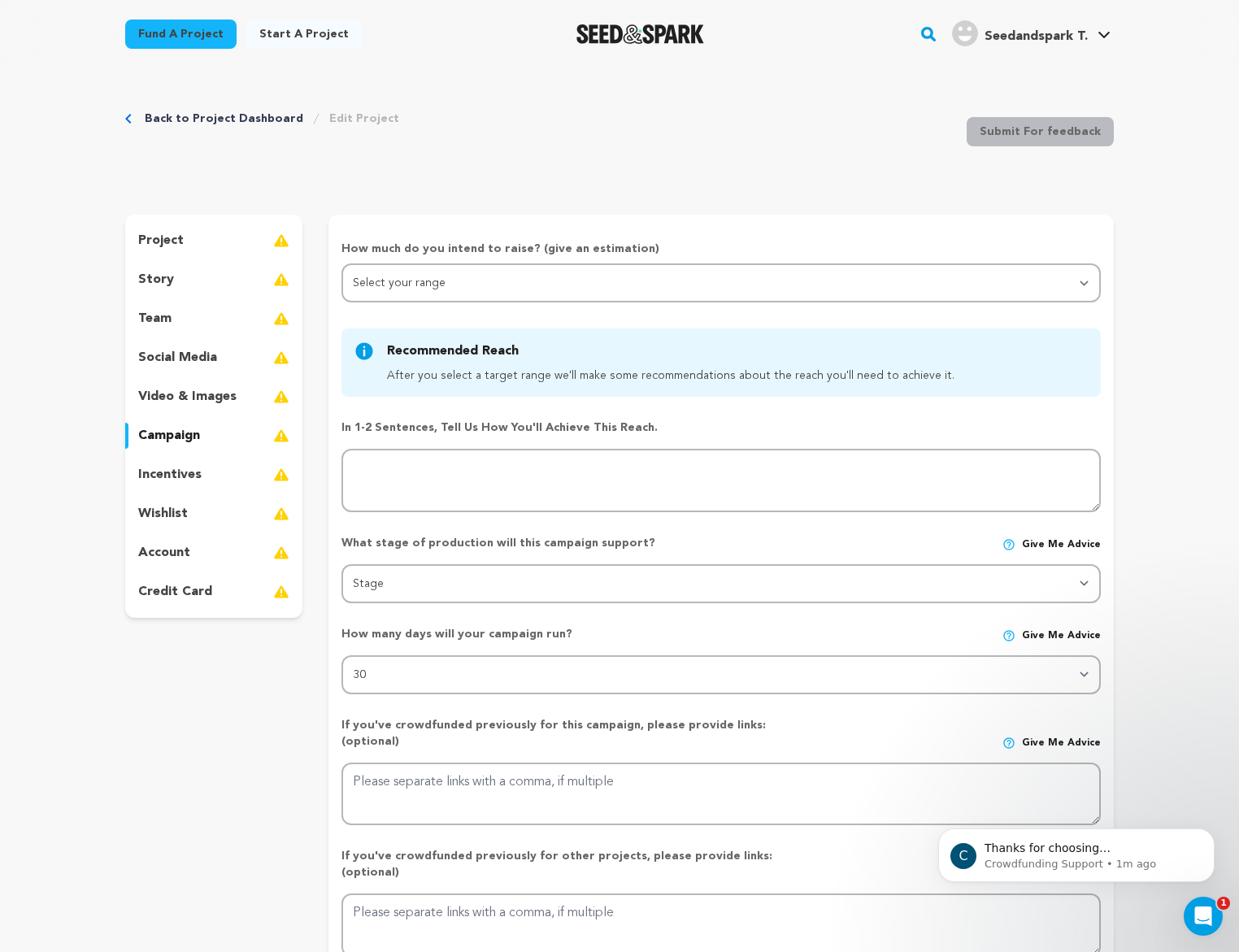
drag, startPoint x: 609, startPoint y: 18, endPoint x: 607, endPoint y: 28, distance: 10.2
click at [609, 20] on div at bounding box center [640, 34] width 225 height 43
click at [607, 30] on img "Seed&Spark Homepage" at bounding box center [640, 33] width 128 height 19
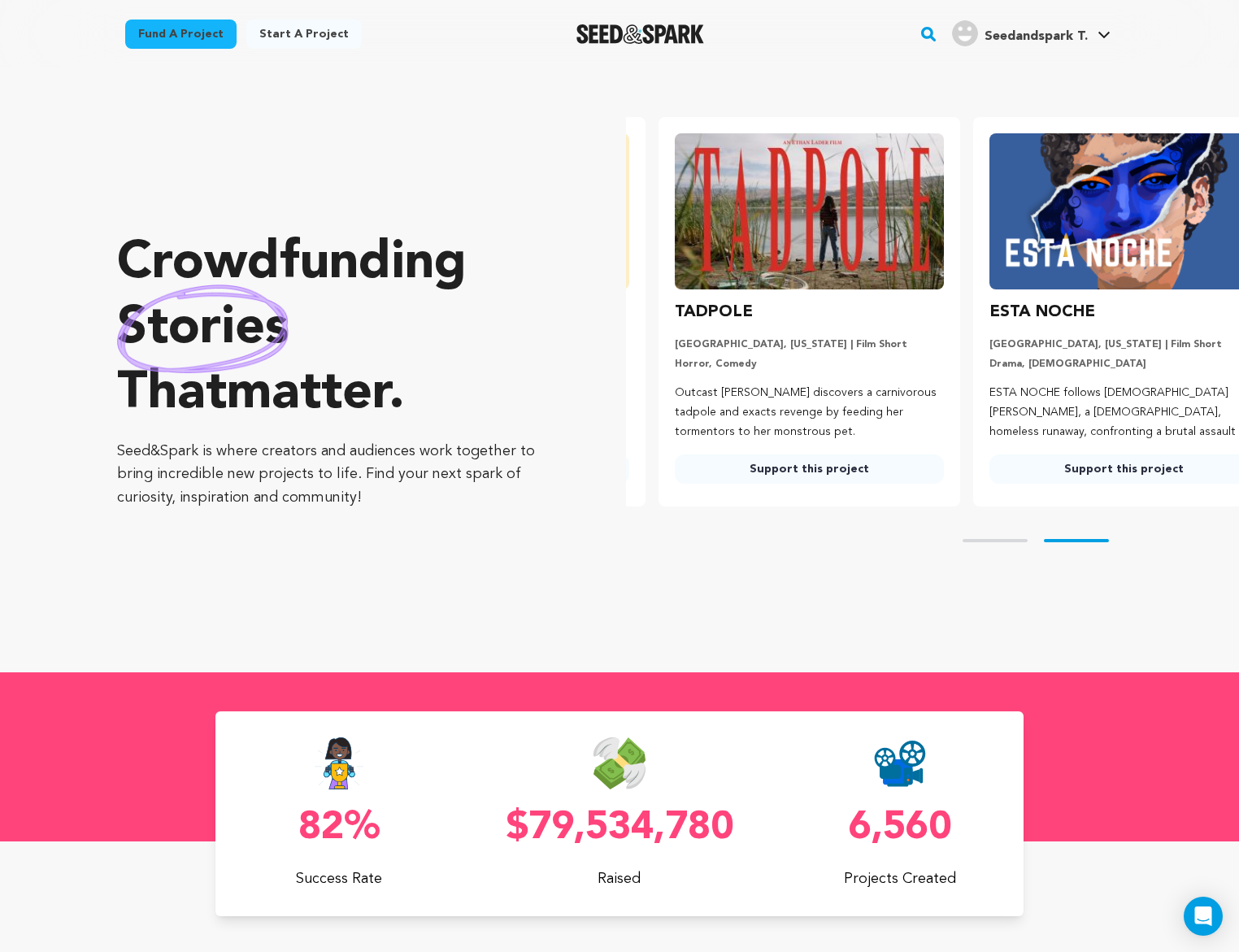
click at [815, 473] on link "Support this project" at bounding box center [810, 468] width 269 height 29
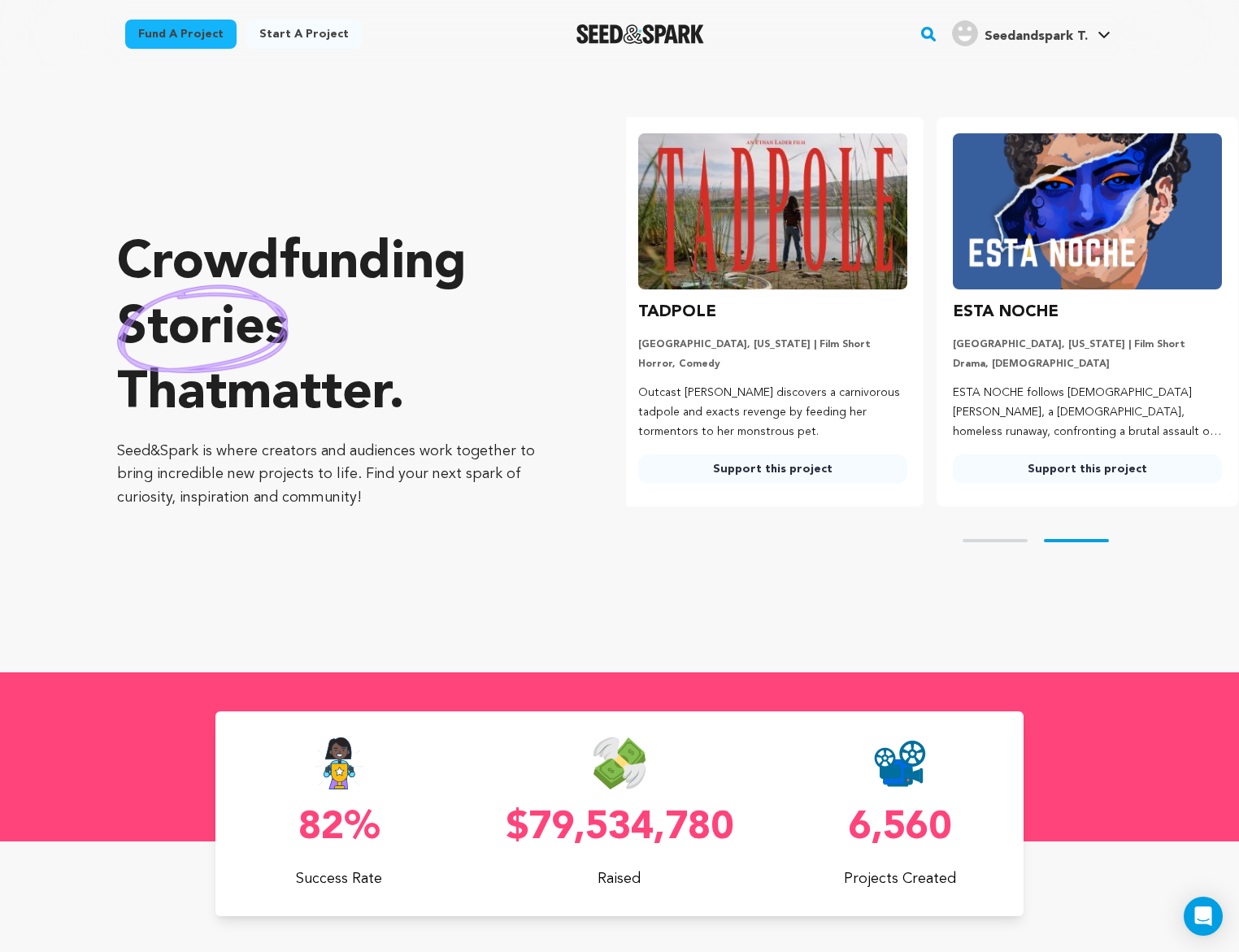
scroll to position [0, 328]
